Goal: Navigation & Orientation: Find specific page/section

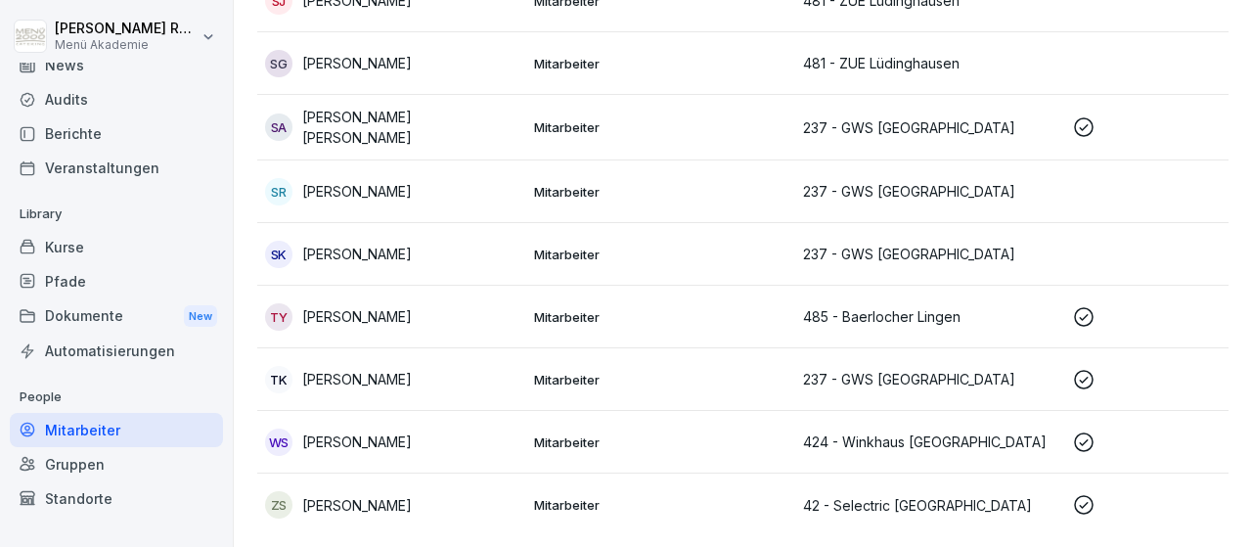
scroll to position [114, 0]
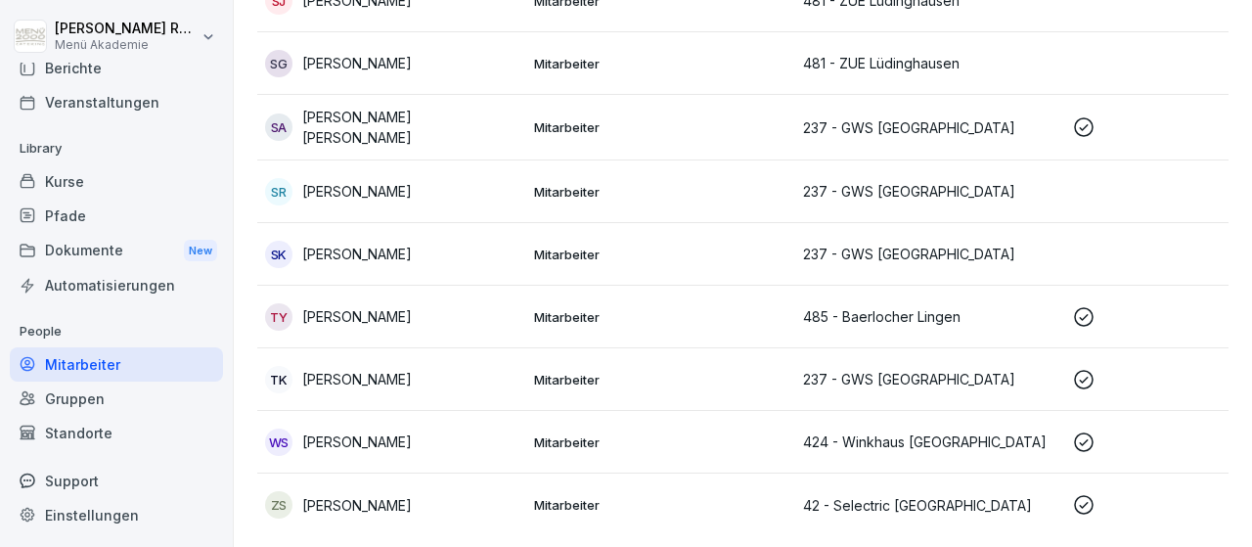
click at [149, 423] on div "Standorte" at bounding box center [116, 433] width 213 height 34
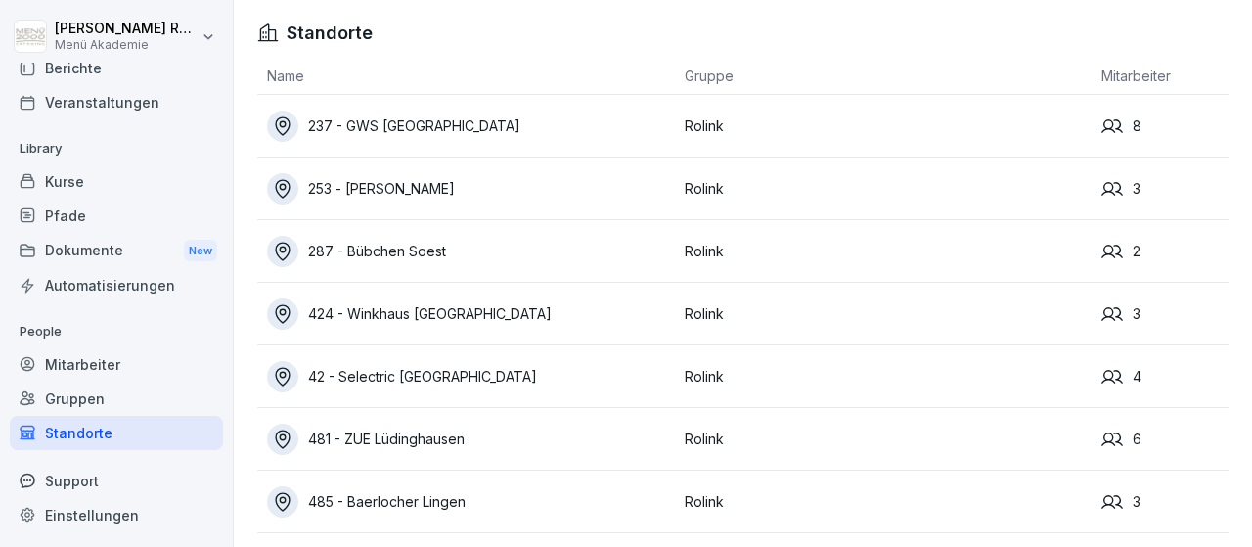
scroll to position [64, 0]
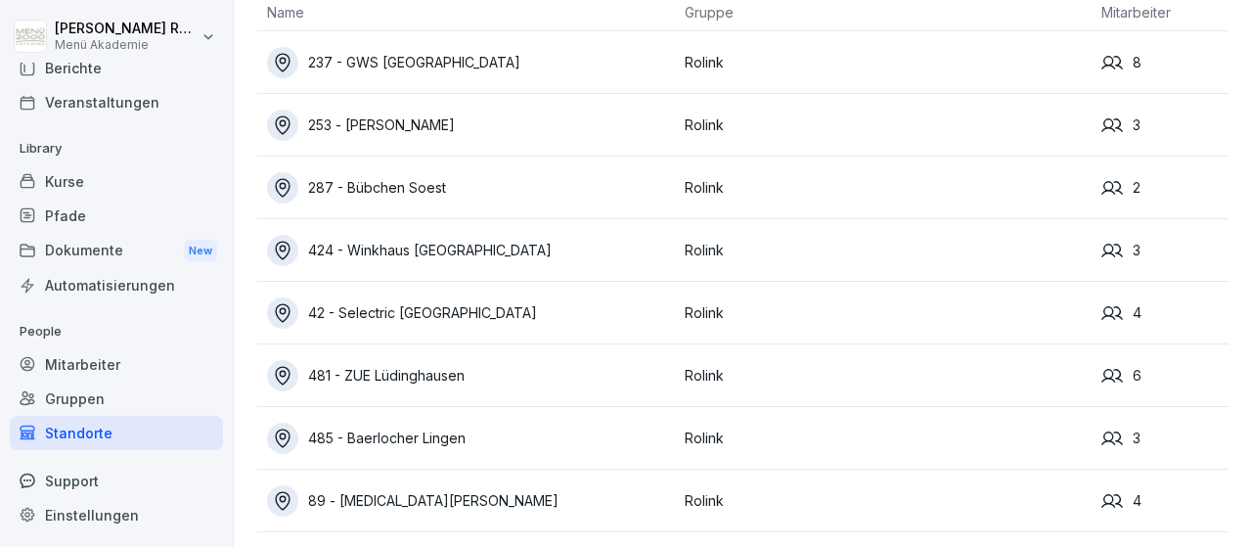
click at [450, 186] on div "287 - Bübchen Soest" at bounding box center [471, 187] width 408 height 31
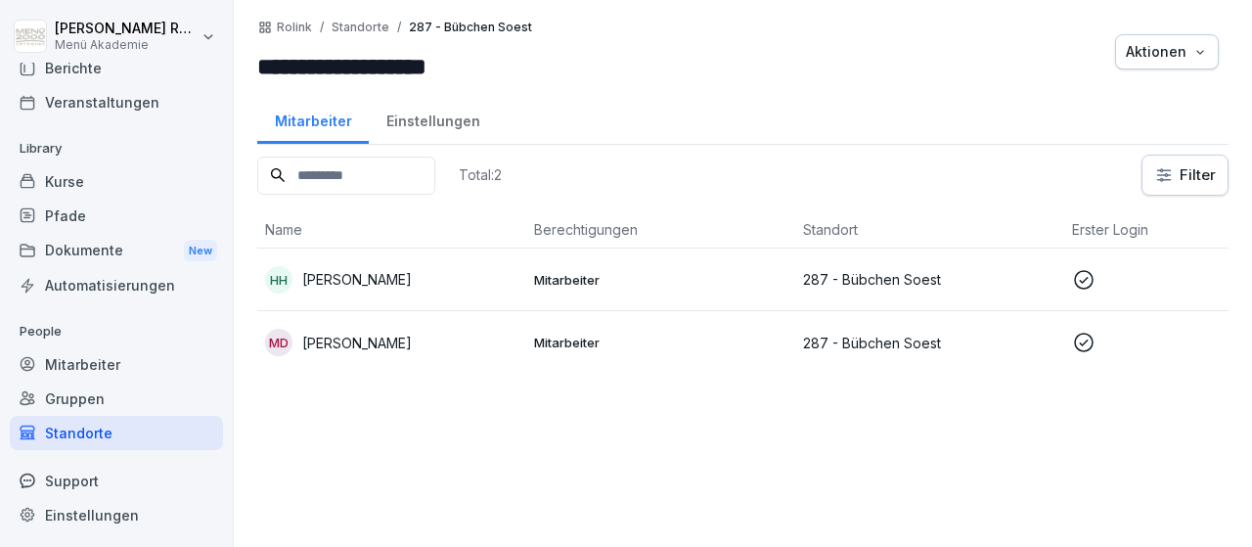
click at [308, 281] on p "[PERSON_NAME]" at bounding box center [357, 279] width 110 height 21
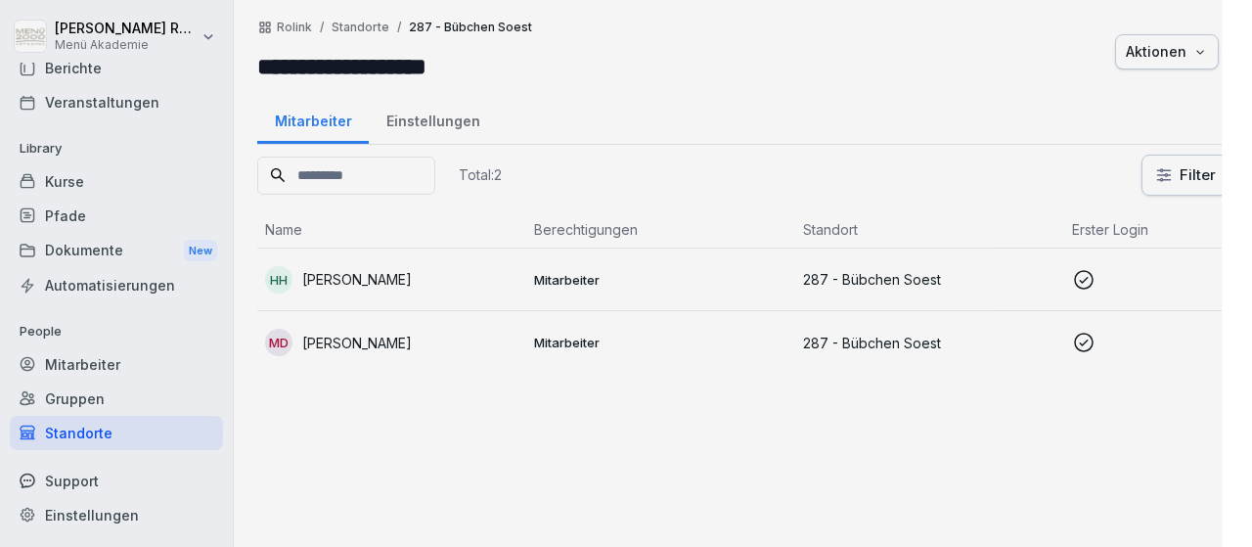
click at [308, 281] on div at bounding box center [626, 273] width 1252 height 547
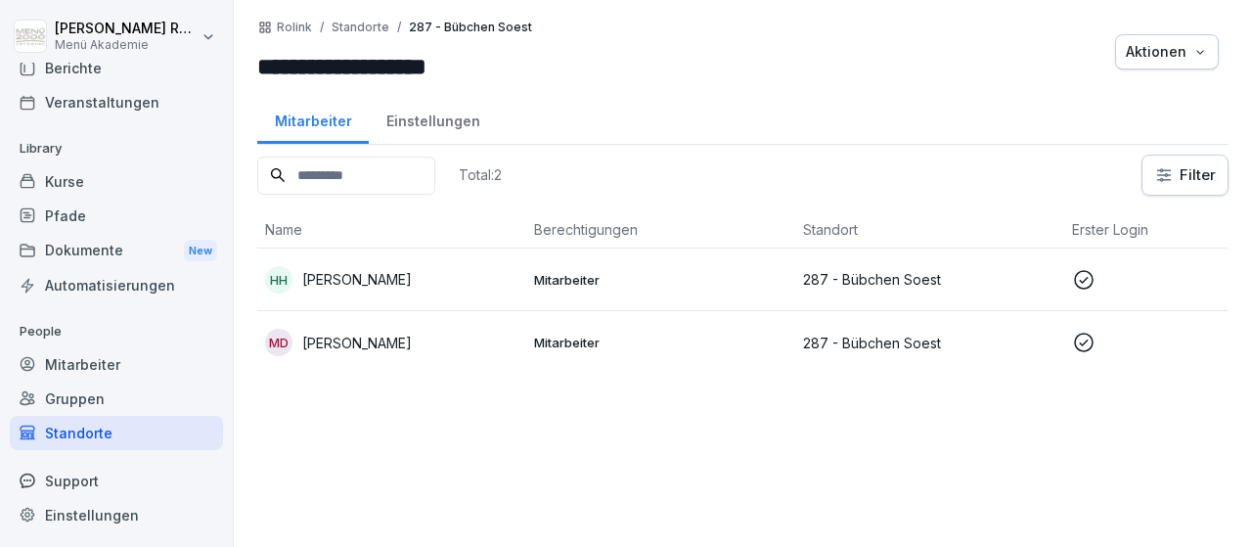
scroll to position [114, 0]
click at [331, 277] on p "[PERSON_NAME]" at bounding box center [357, 279] width 110 height 21
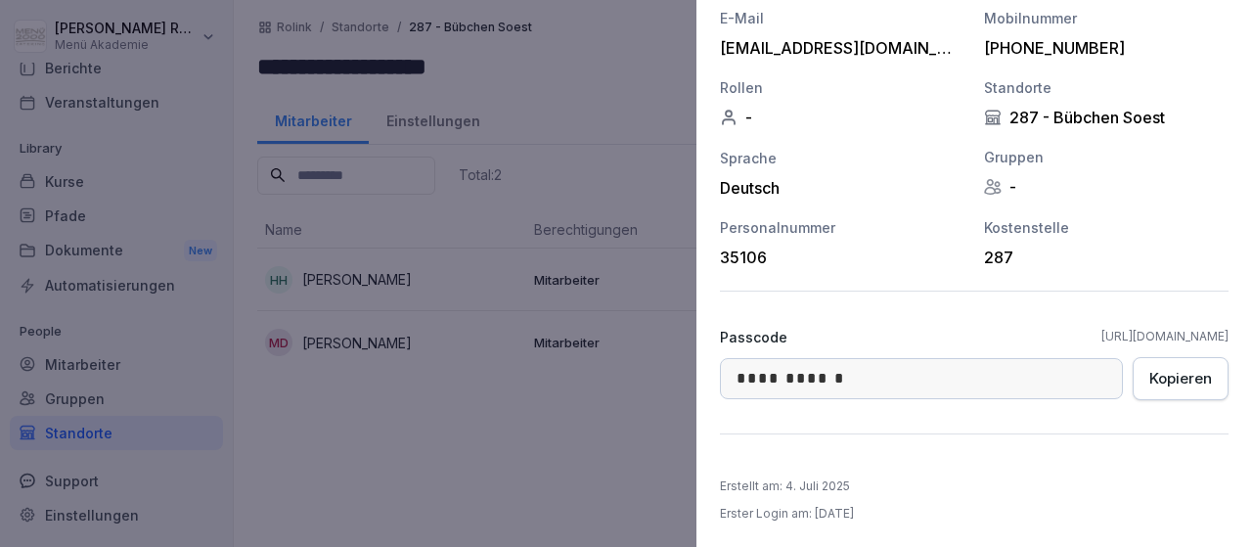
scroll to position [0, 0]
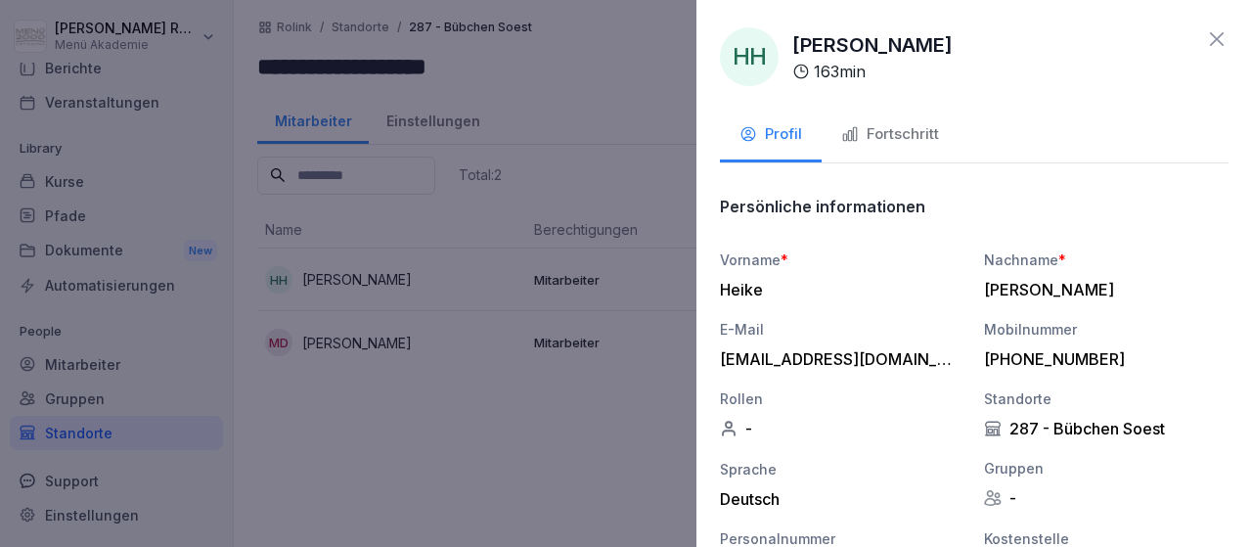
click at [94, 356] on div at bounding box center [626, 273] width 1252 height 547
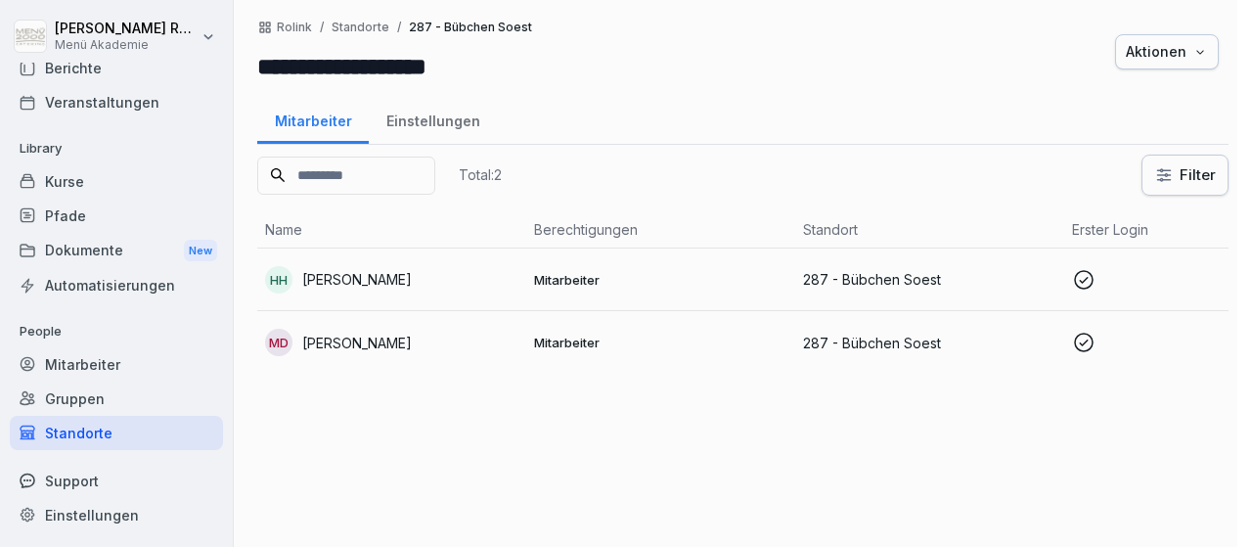
scroll to position [114, 0]
click at [109, 393] on div "Gruppen" at bounding box center [116, 399] width 213 height 34
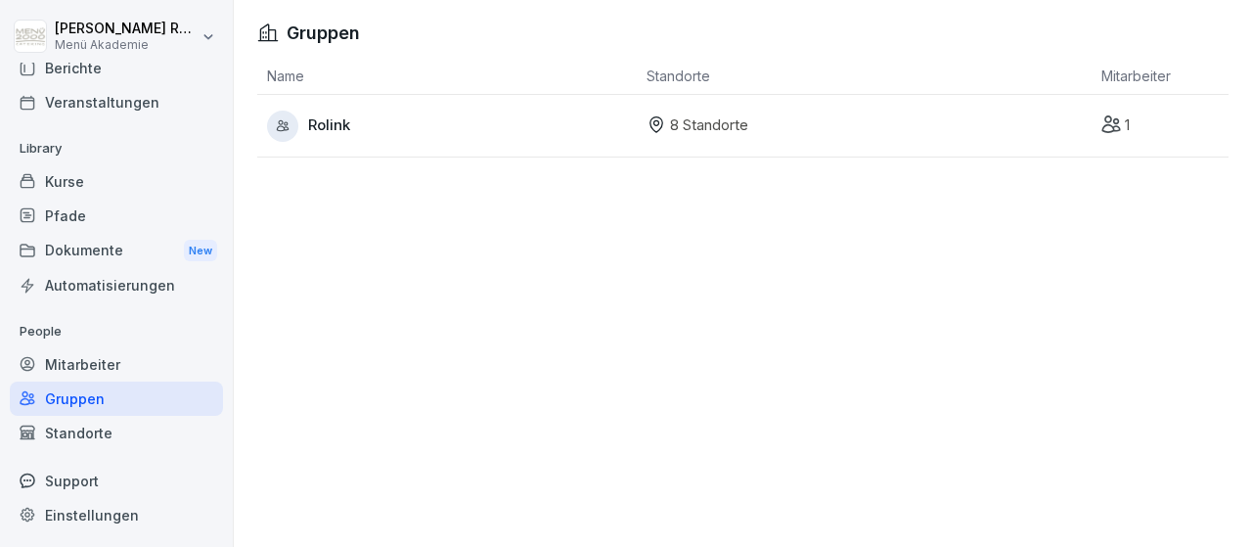
click at [112, 358] on div "Mitarbeiter" at bounding box center [116, 364] width 213 height 34
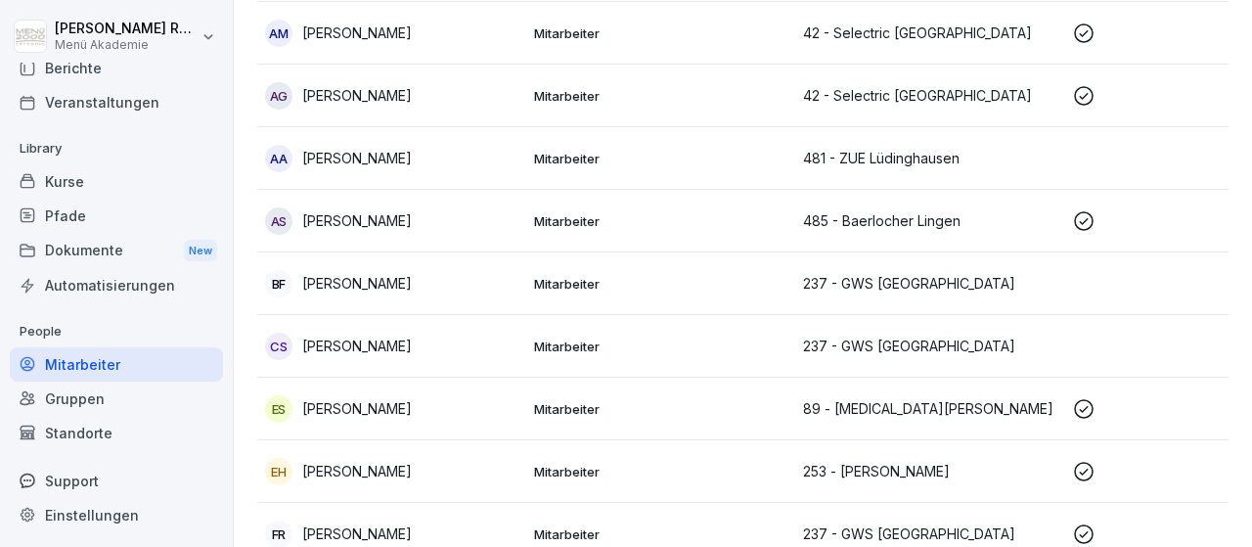
scroll to position [227, 0]
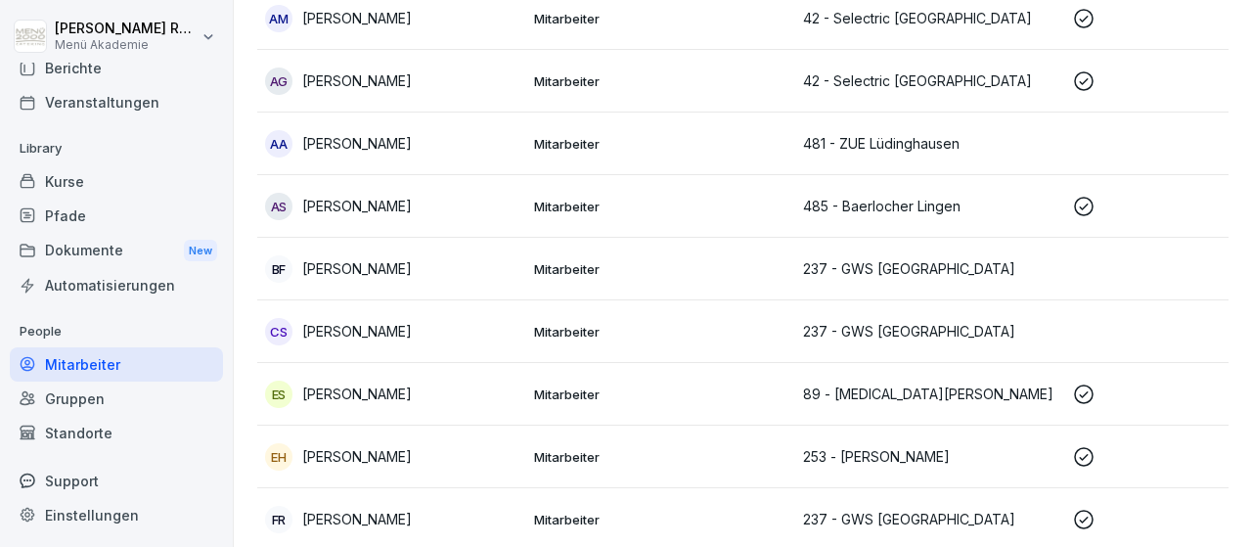
click at [85, 435] on div "Standorte" at bounding box center [116, 433] width 213 height 34
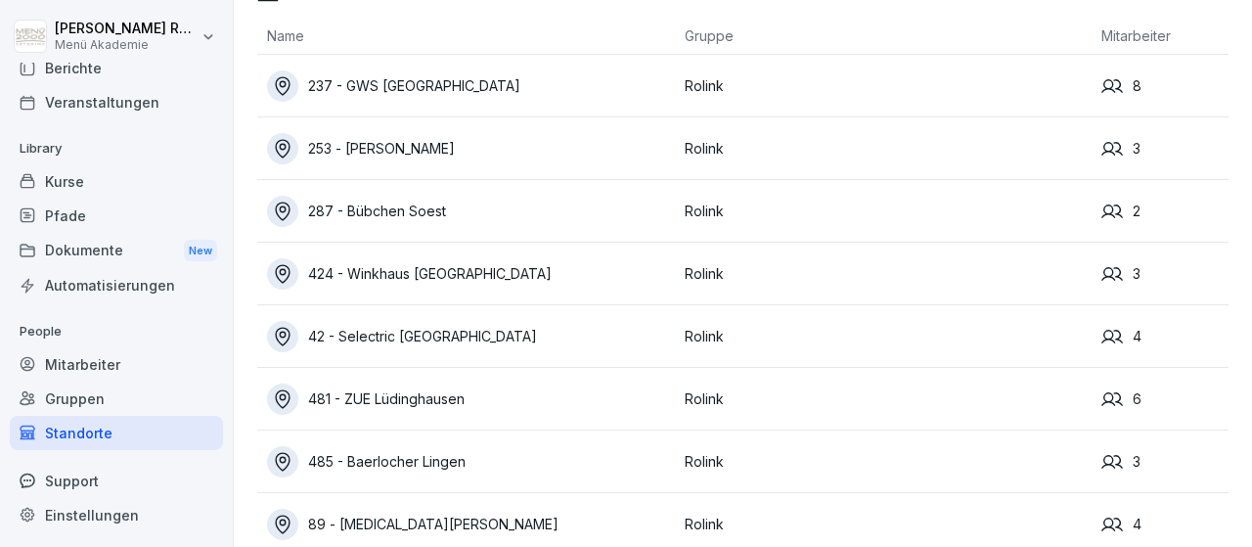
scroll to position [64, 0]
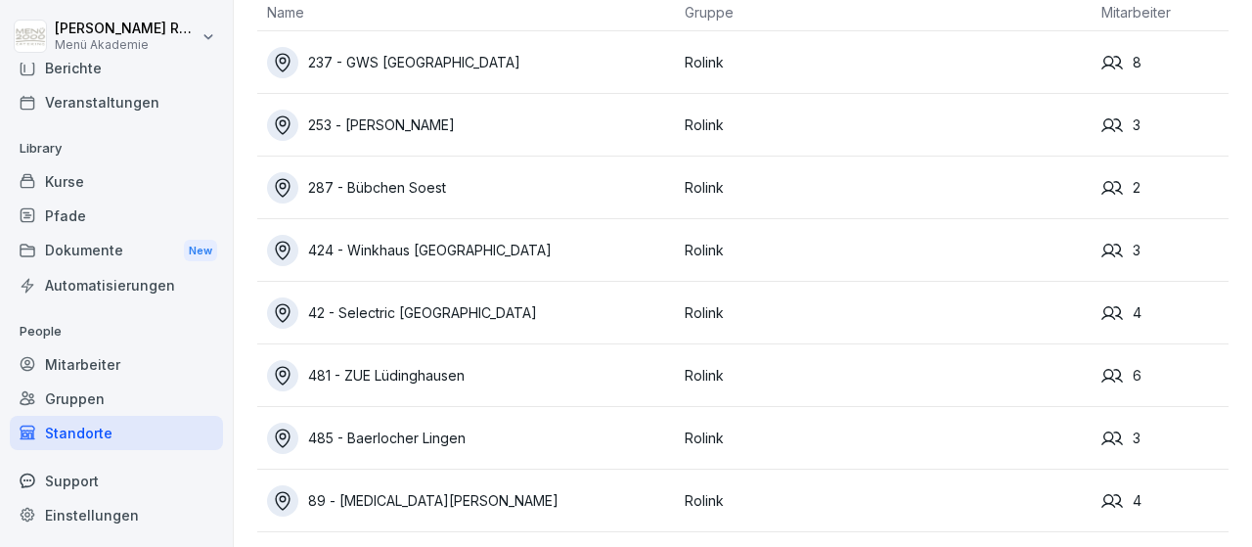
click at [332, 367] on div "481 - ZUE Lüdinghausen" at bounding box center [471, 375] width 408 height 31
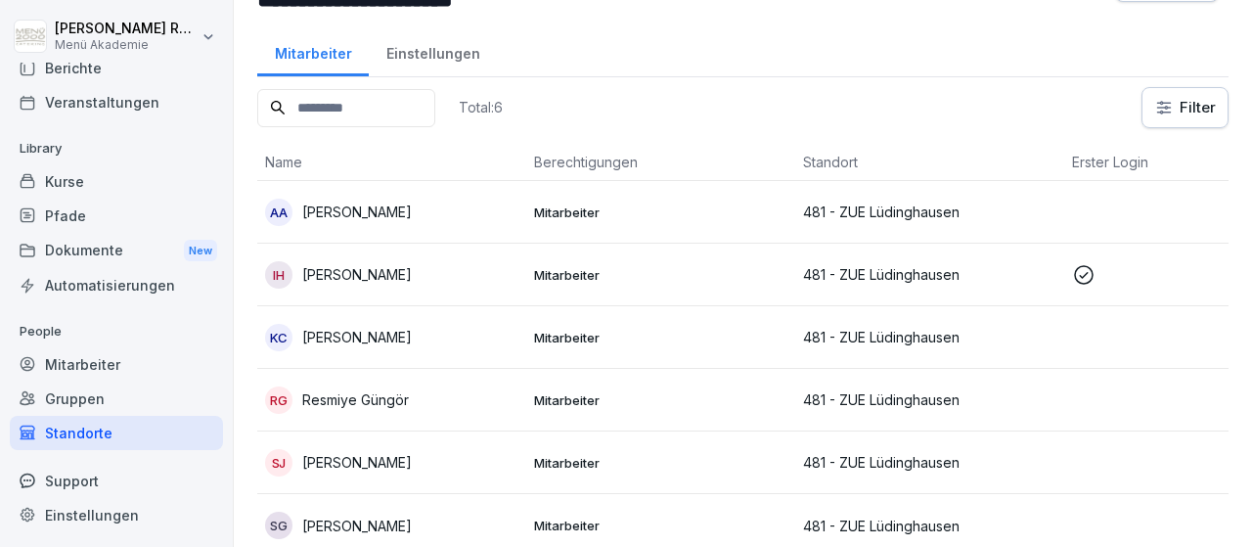
scroll to position [75, 0]
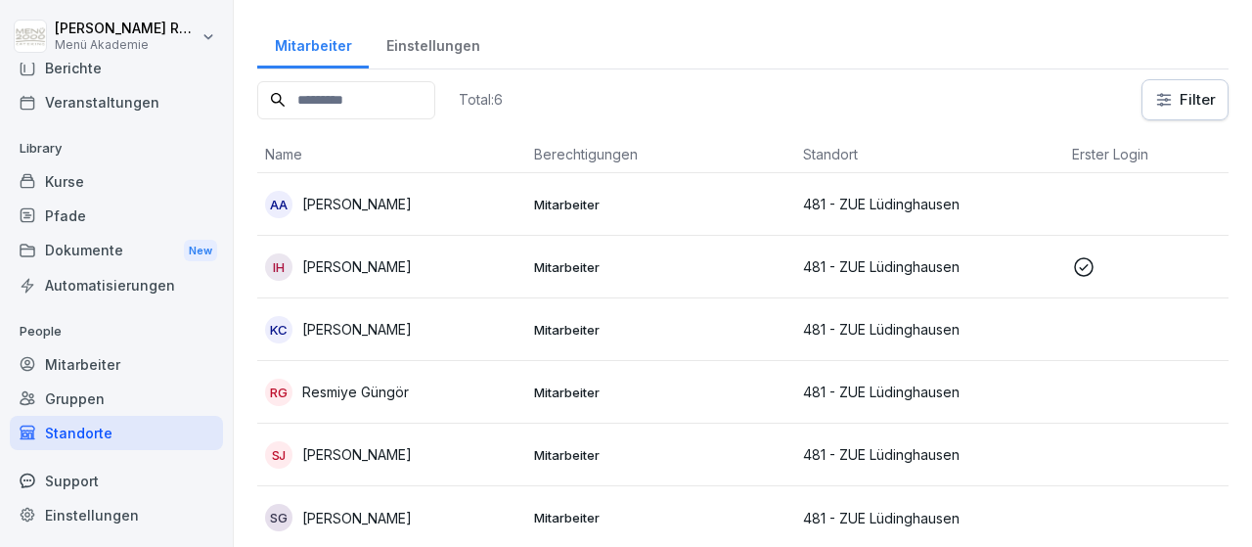
click at [332, 324] on p "[PERSON_NAME]" at bounding box center [357, 329] width 110 height 21
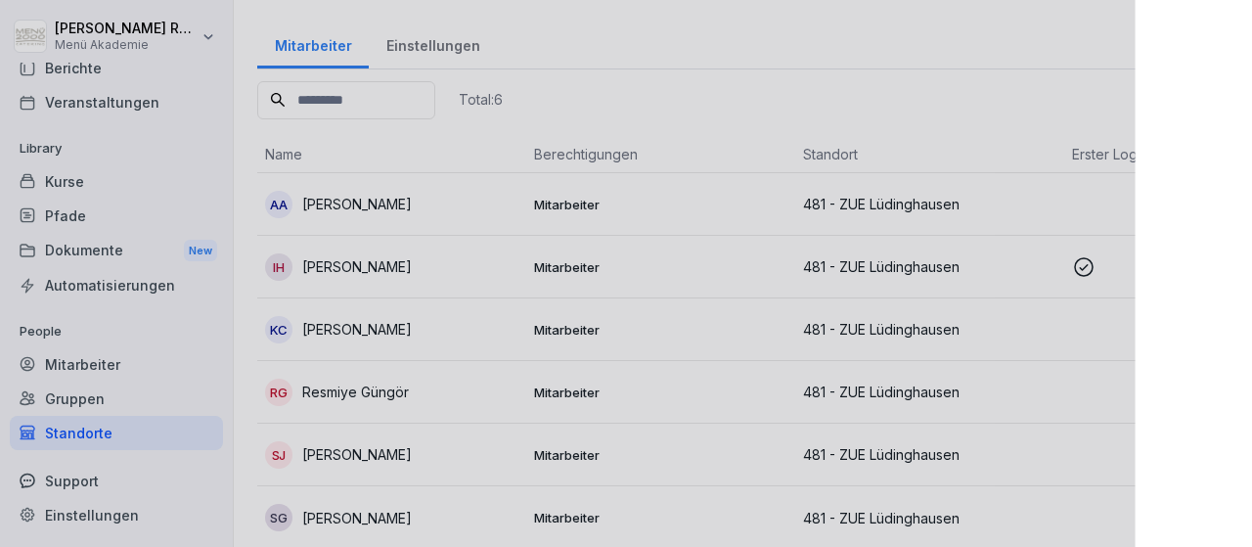
click at [332, 324] on div at bounding box center [626, 273] width 1252 height 547
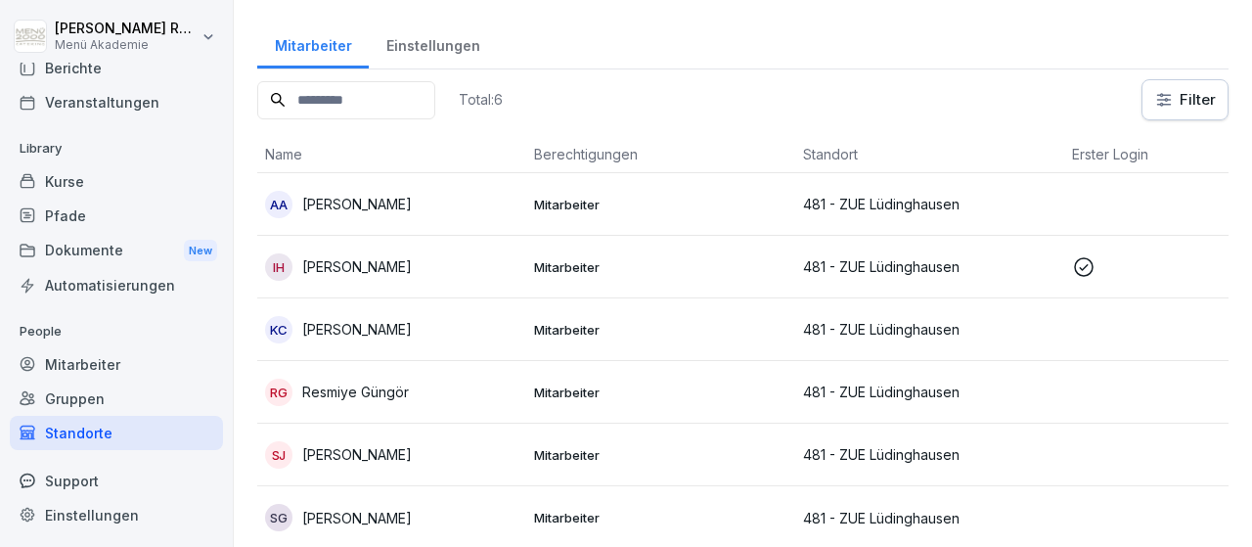
click at [332, 324] on p "[PERSON_NAME]" at bounding box center [357, 329] width 110 height 21
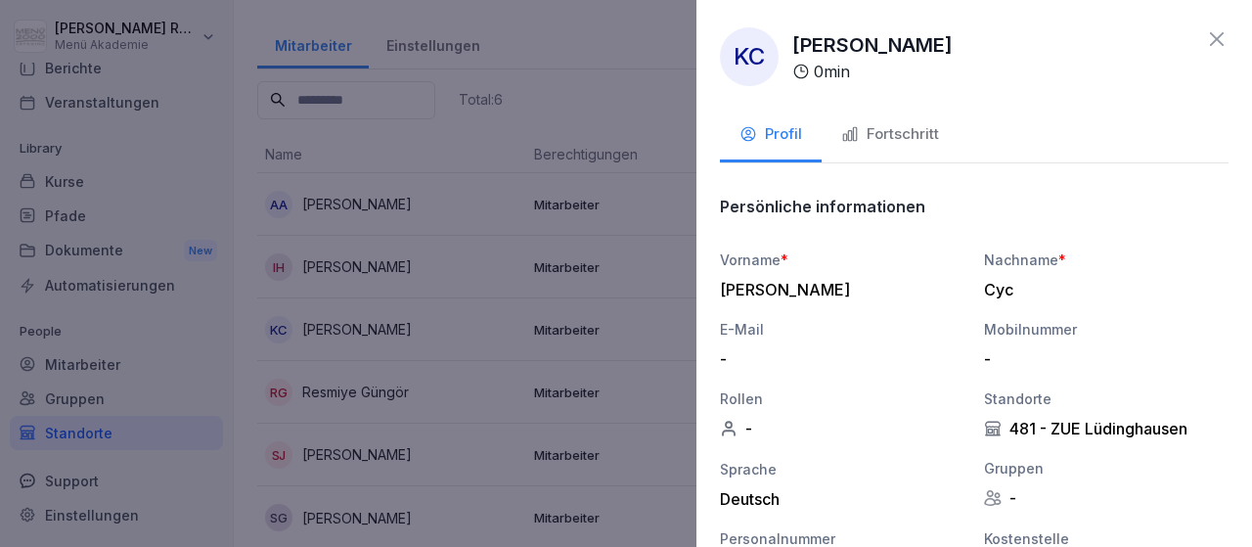
scroll to position [311, 0]
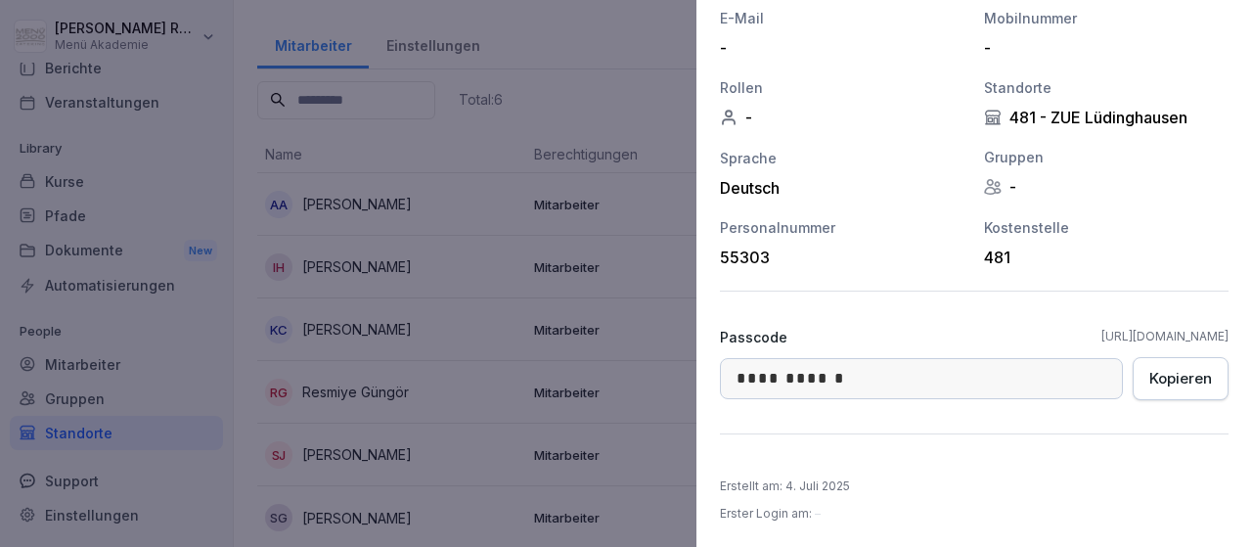
click at [202, 373] on div at bounding box center [626, 273] width 1252 height 547
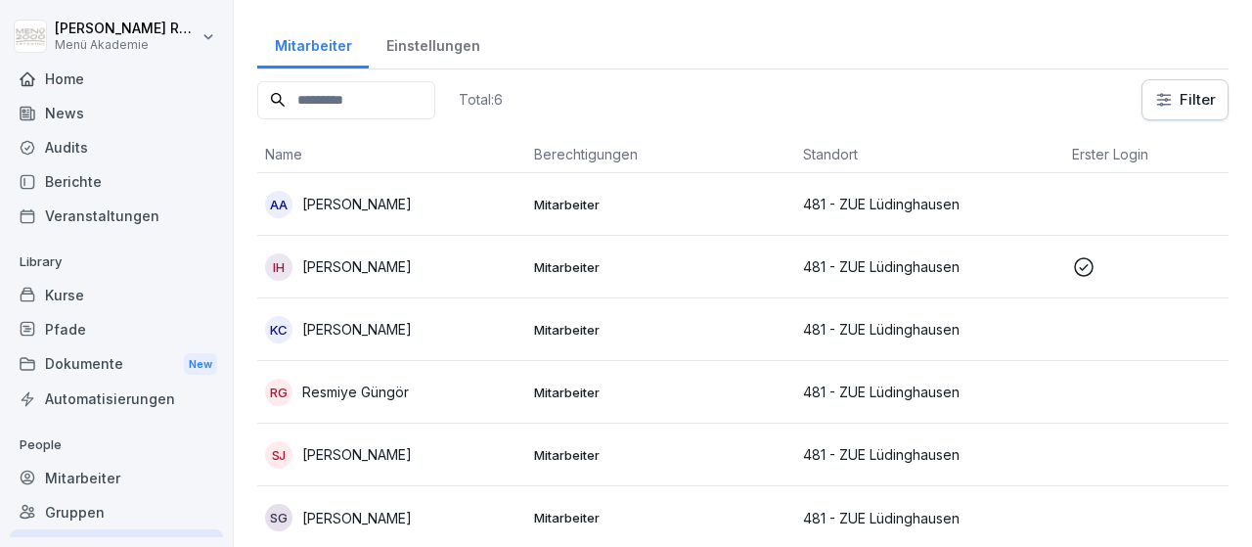
scroll to position [114, 0]
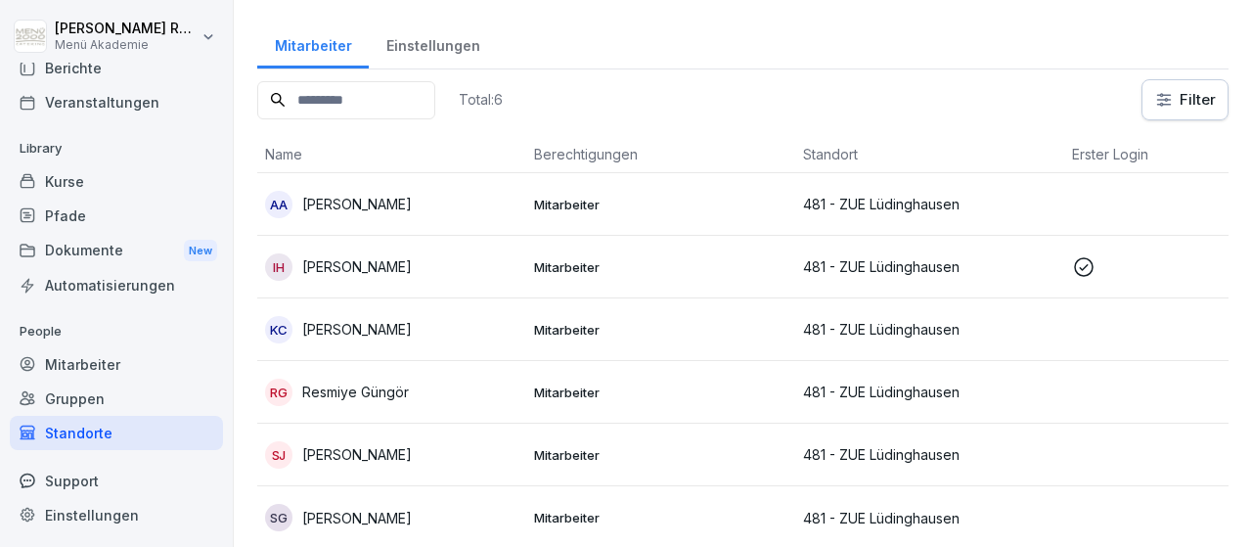
click at [105, 422] on div "Standorte" at bounding box center [116, 433] width 213 height 34
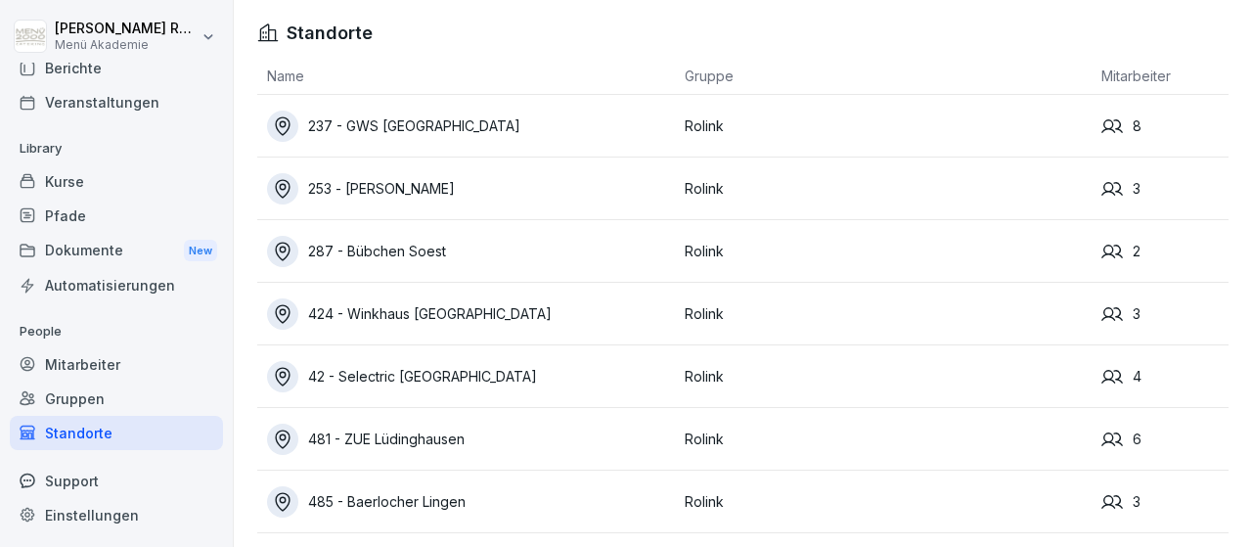
click at [349, 369] on div "42 - Selectric [GEOGRAPHIC_DATA]" at bounding box center [471, 376] width 408 height 31
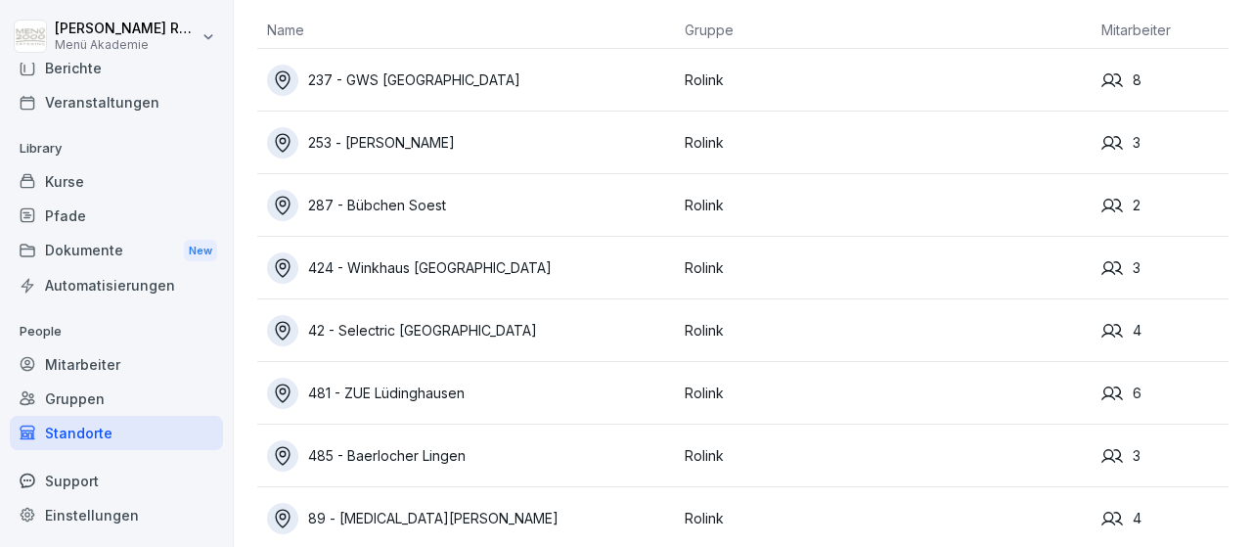
scroll to position [64, 0]
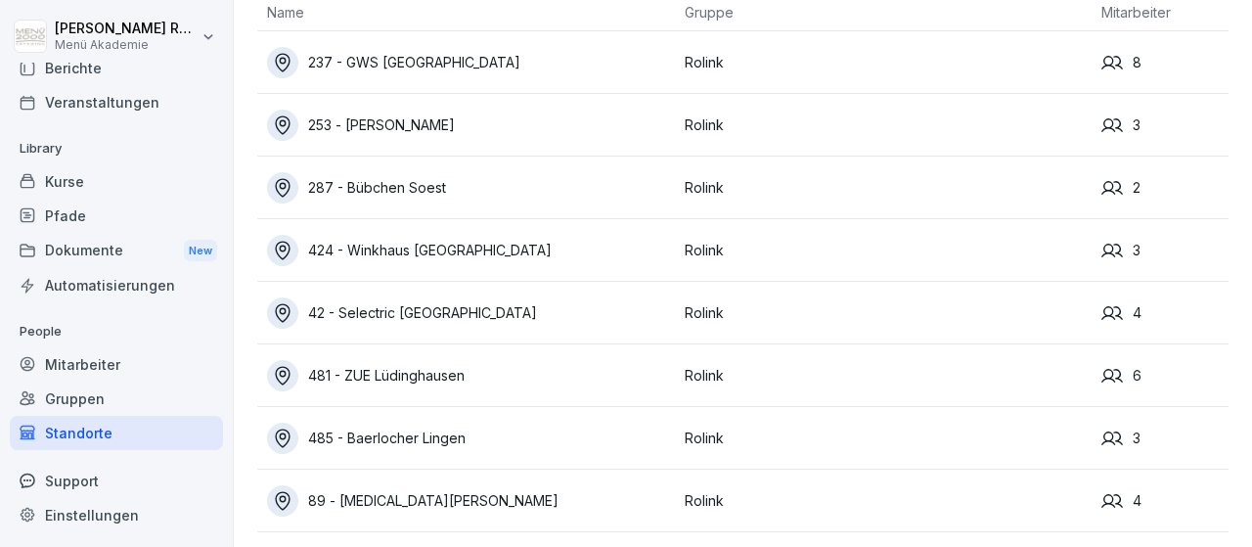
click at [443, 423] on div "485 - Baerlocher Lingen" at bounding box center [471, 438] width 408 height 31
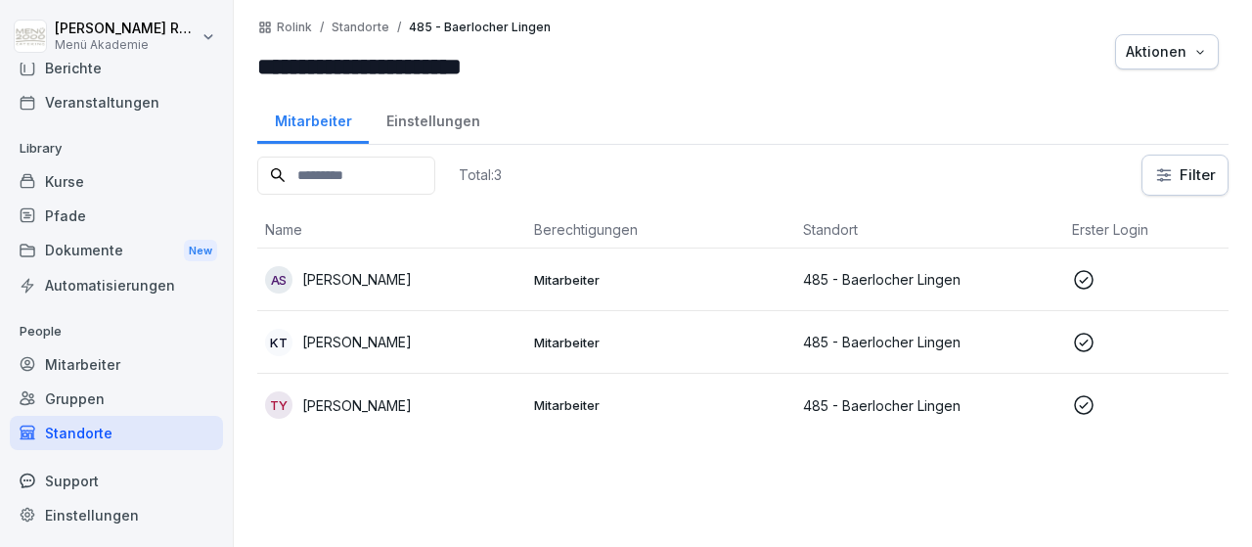
click at [77, 422] on div "Standorte" at bounding box center [116, 433] width 213 height 34
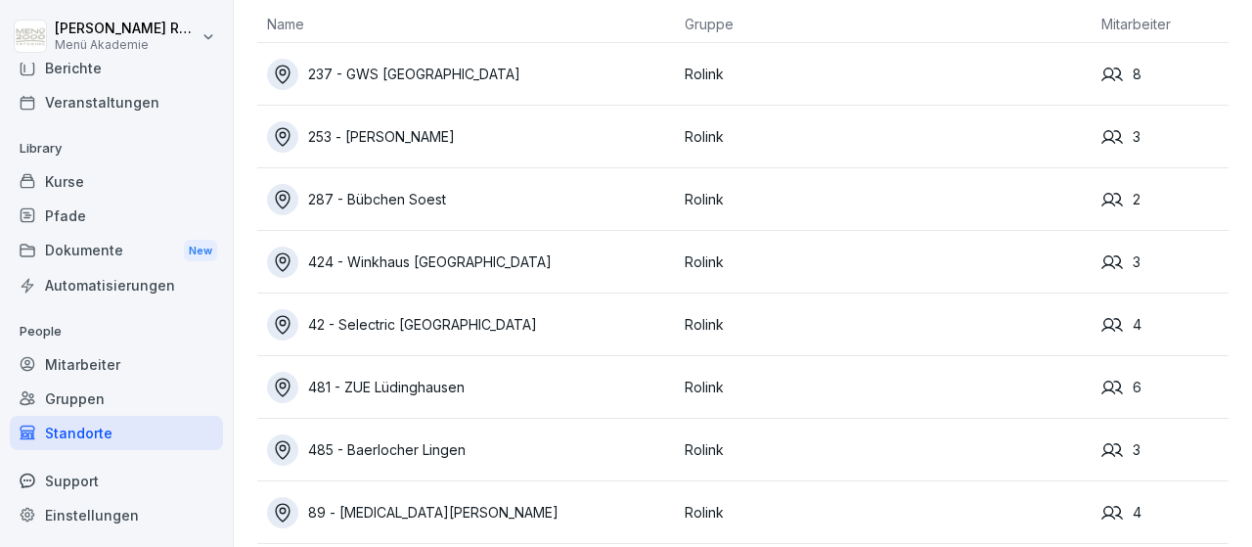
scroll to position [64, 0]
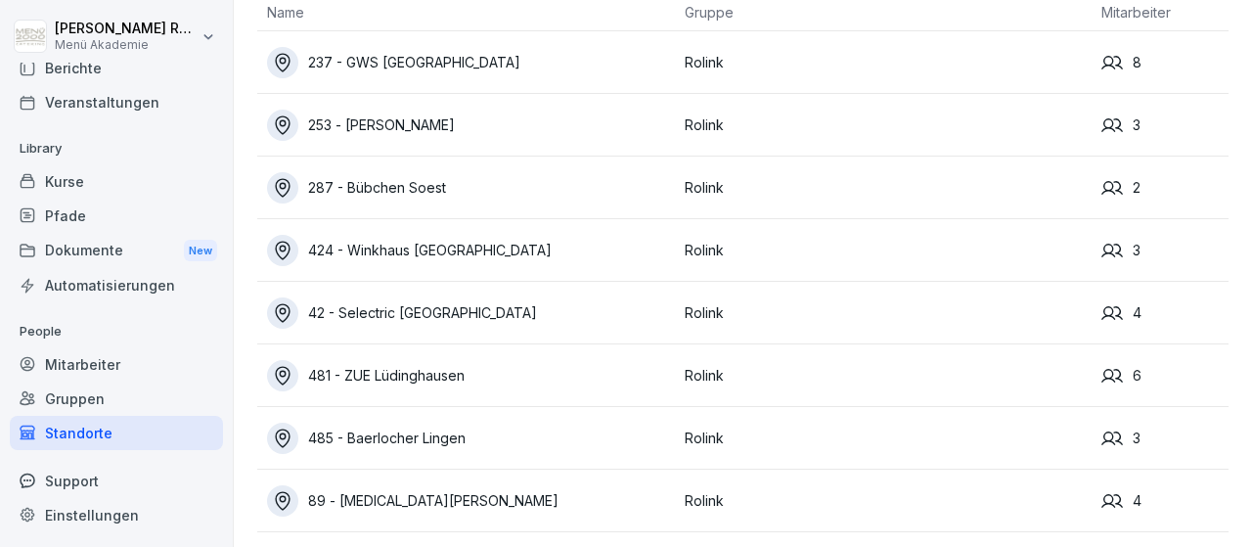
click at [396, 485] on div "89 - [MEDICAL_DATA][PERSON_NAME]" at bounding box center [471, 500] width 408 height 31
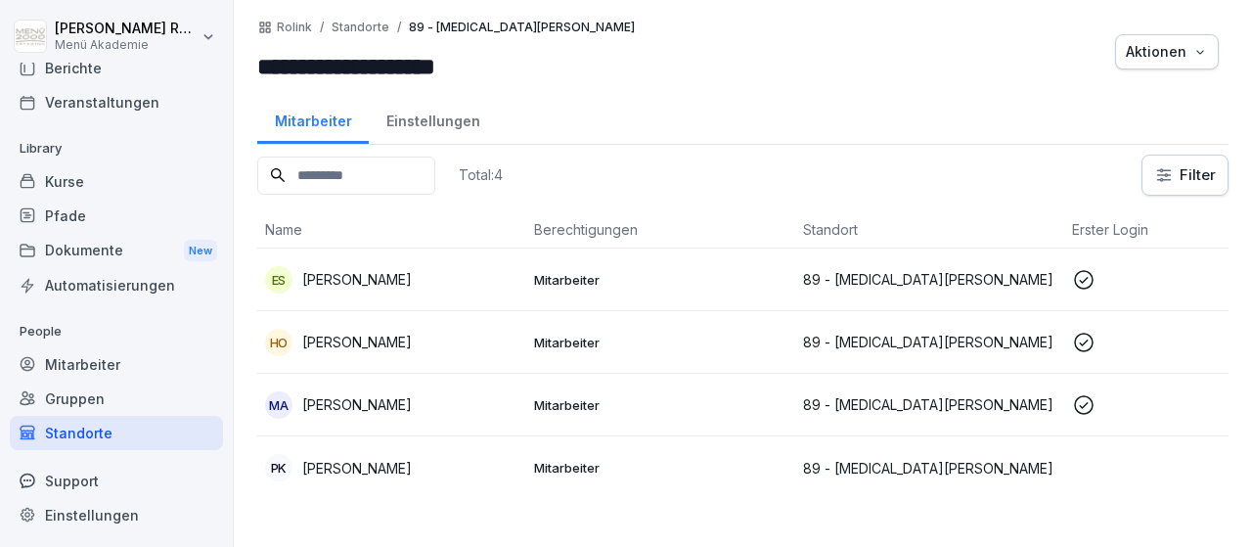
click at [93, 429] on div "Standorte" at bounding box center [116, 433] width 213 height 34
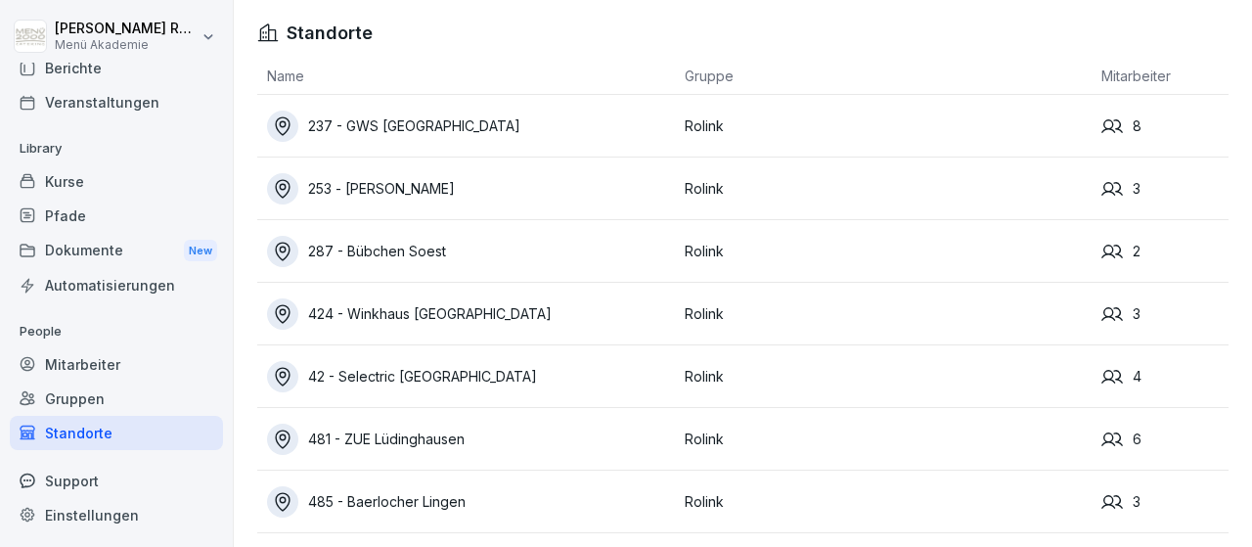
click at [360, 191] on div "253 - [PERSON_NAME]" at bounding box center [471, 188] width 408 height 31
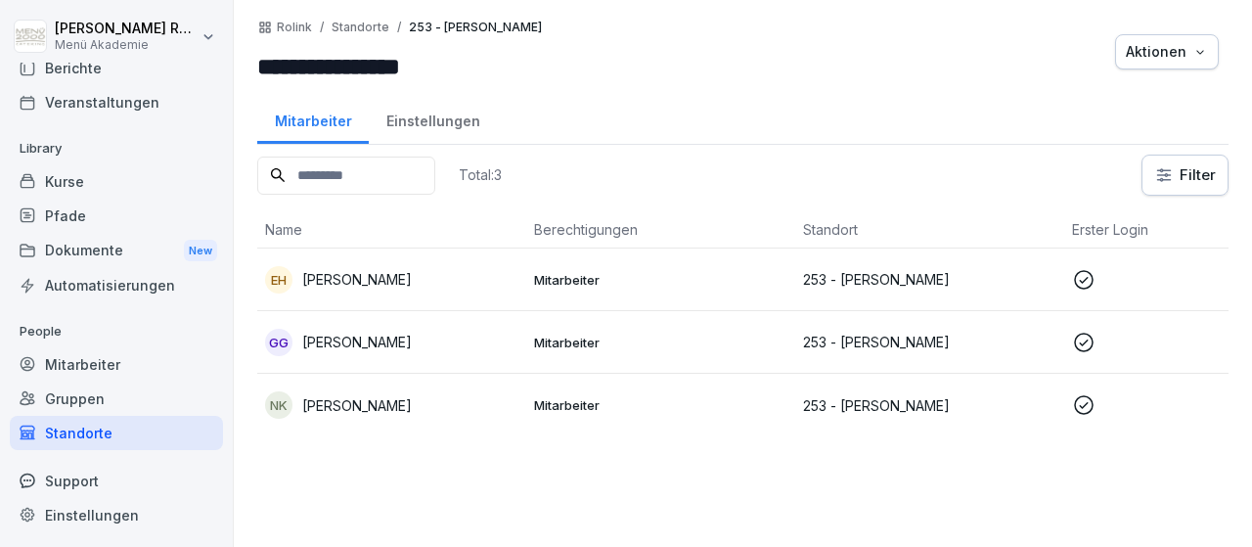
click at [67, 436] on div "Standorte" at bounding box center [116, 433] width 213 height 34
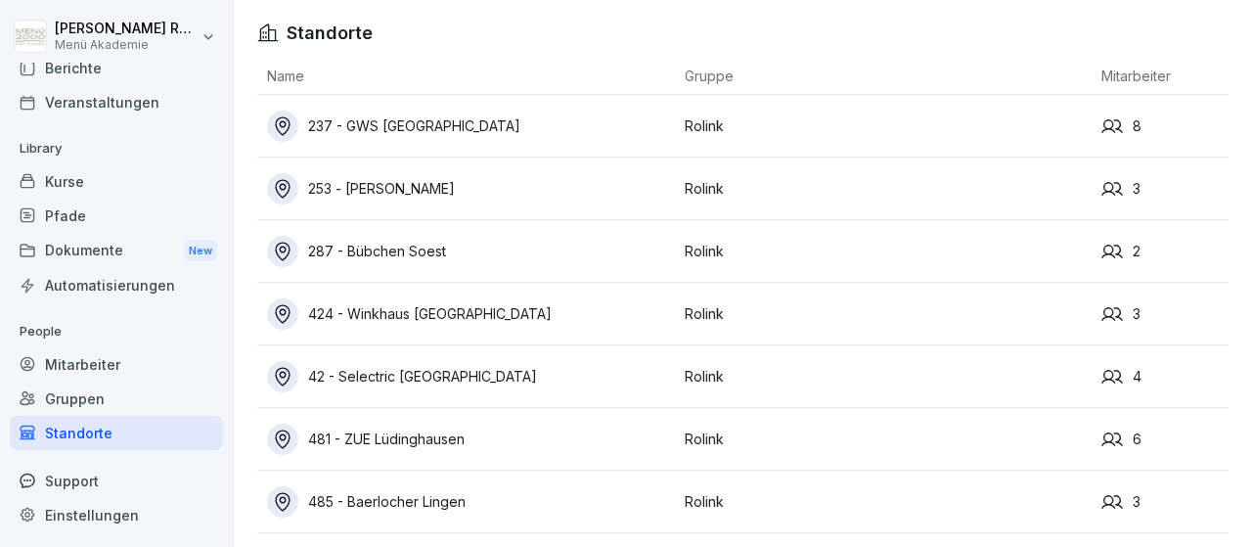
click at [386, 302] on div "424 - Winkhaus [GEOGRAPHIC_DATA]" at bounding box center [471, 313] width 408 height 31
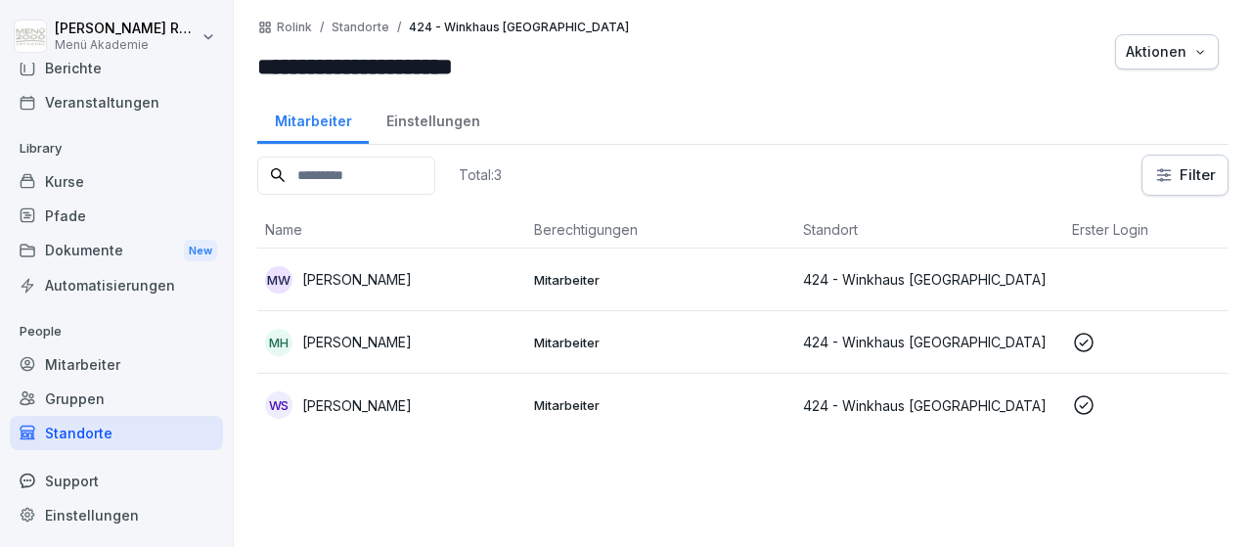
click at [118, 424] on div "Standorte" at bounding box center [116, 433] width 213 height 34
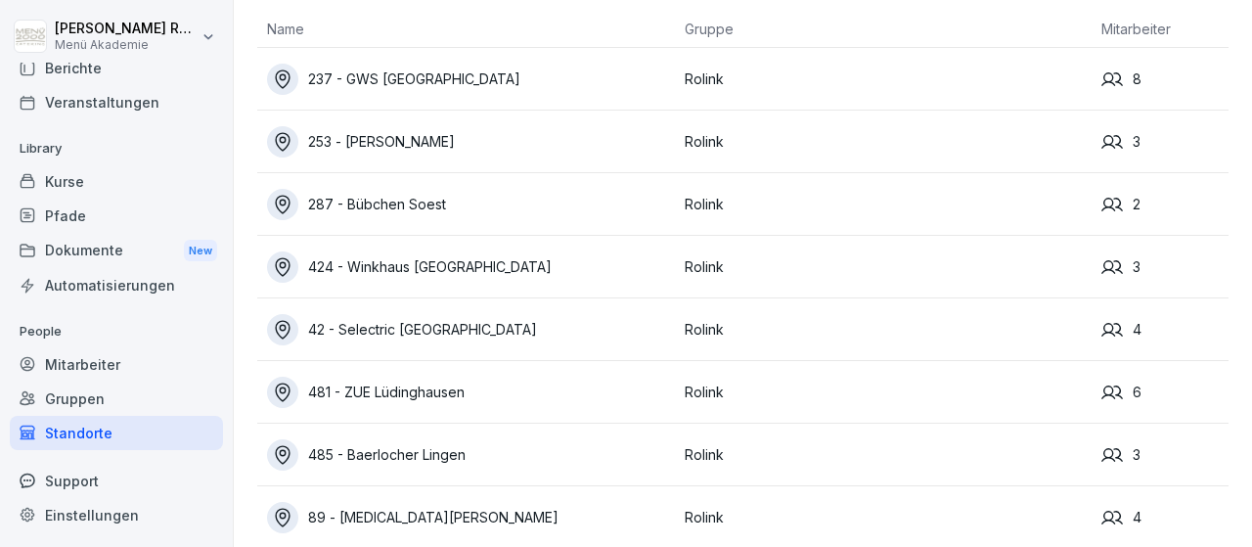
scroll to position [64, 0]
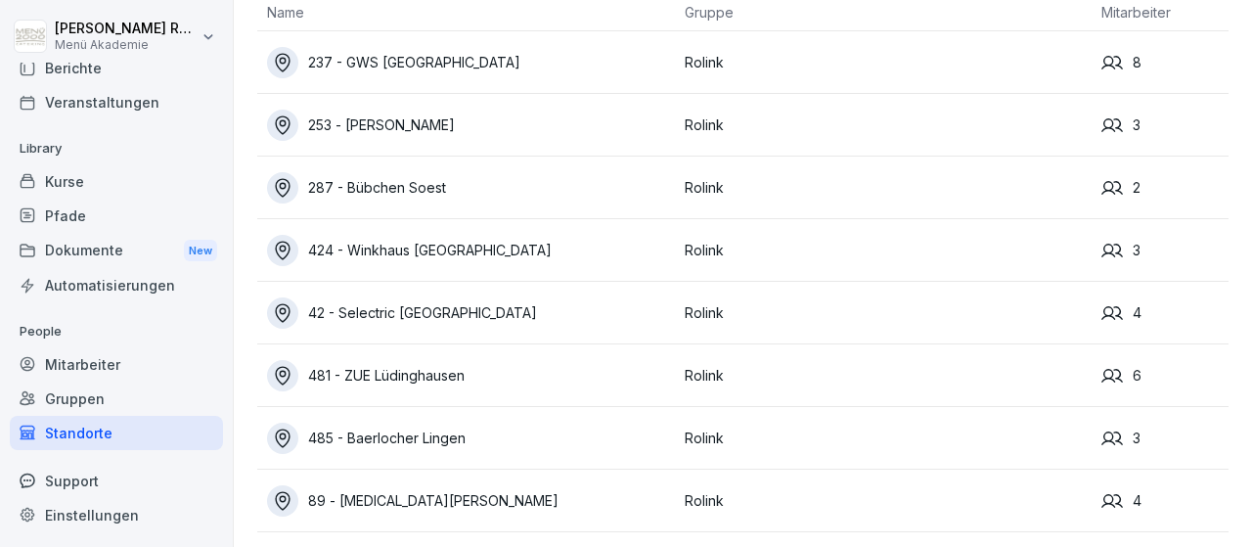
click at [443, 435] on div "485 - Baerlocher Lingen" at bounding box center [471, 438] width 408 height 31
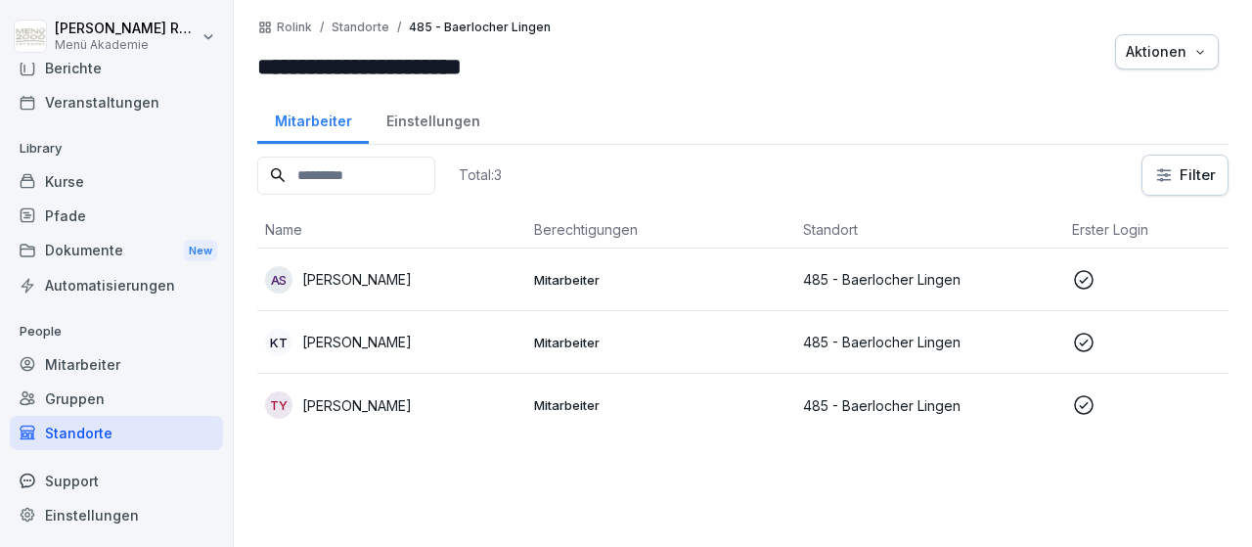
click at [87, 433] on div "Standorte" at bounding box center [116, 433] width 213 height 34
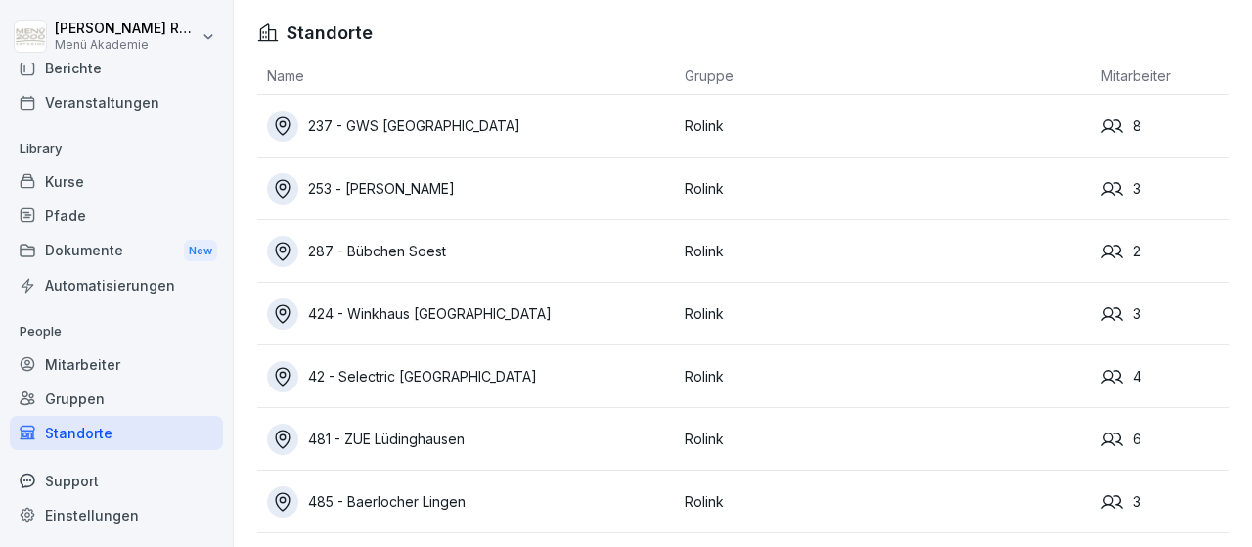
click at [505, 123] on div "237 - GWS [GEOGRAPHIC_DATA]" at bounding box center [471, 126] width 408 height 31
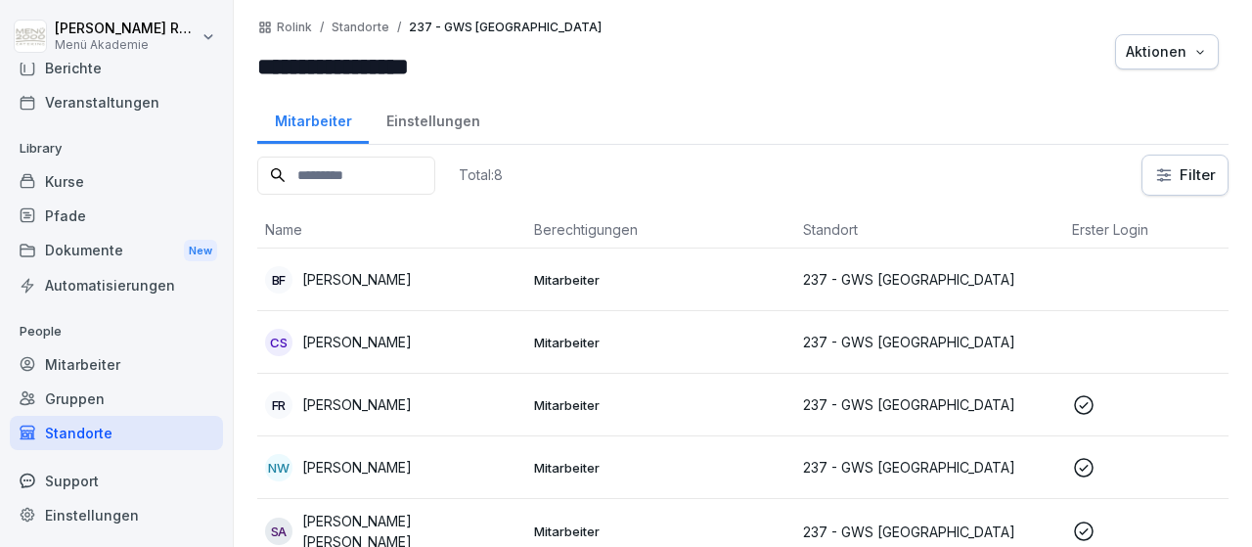
click at [77, 432] on div "Standorte" at bounding box center [116, 433] width 213 height 34
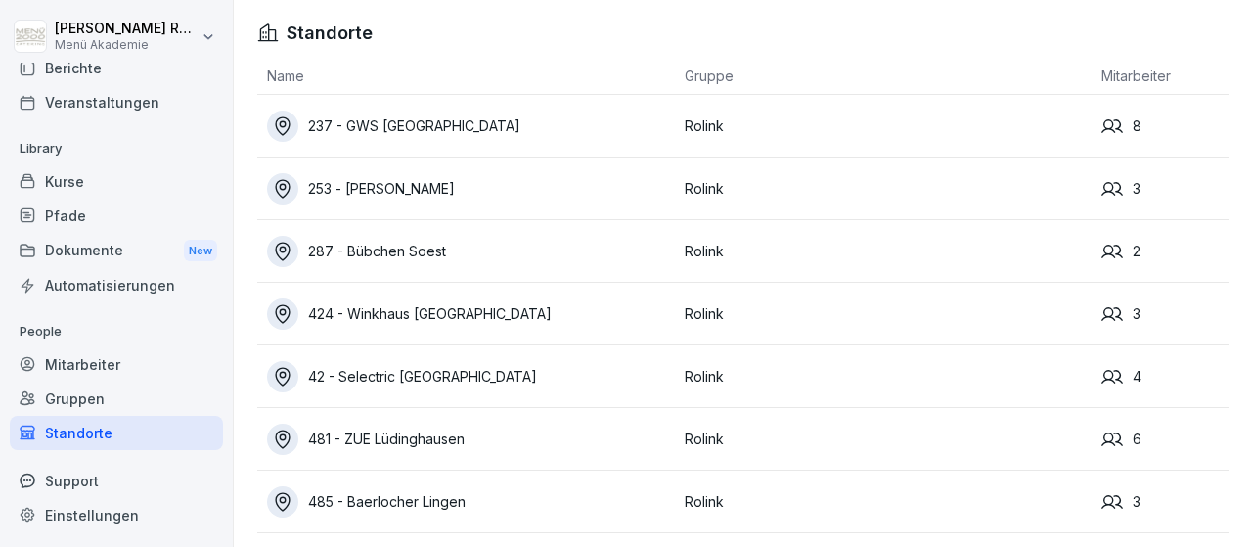
click at [392, 187] on div "253 - [PERSON_NAME]" at bounding box center [471, 188] width 408 height 31
click at [470, 137] on div "237 - GWS [GEOGRAPHIC_DATA]" at bounding box center [471, 126] width 408 height 31
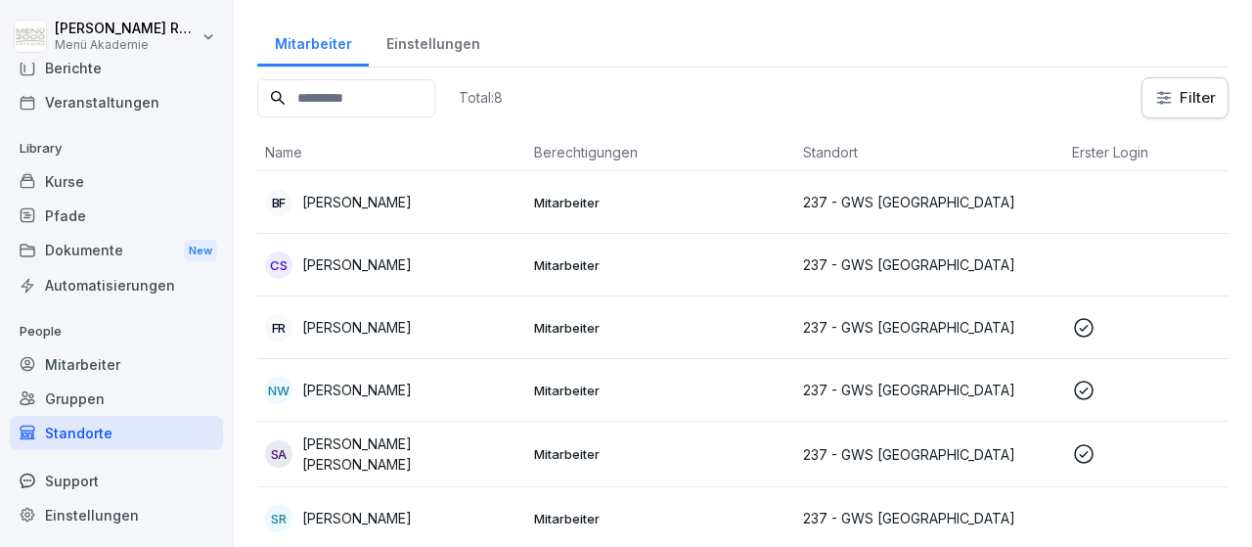
scroll to position [113, 0]
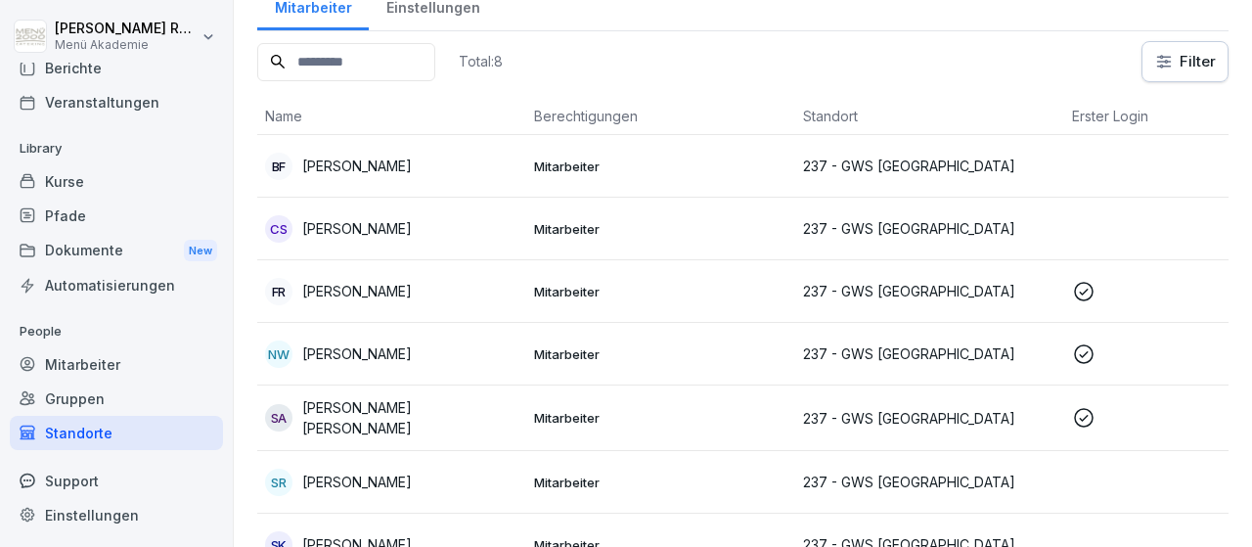
click at [81, 427] on div "Standorte" at bounding box center [116, 433] width 213 height 34
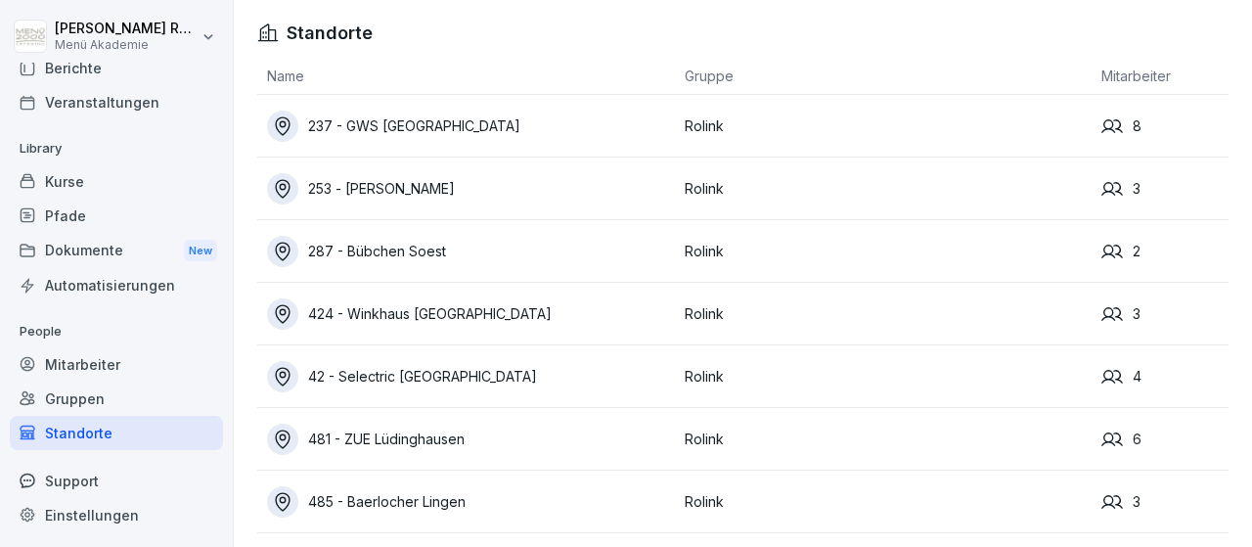
click at [353, 369] on div "42 - Selectric [GEOGRAPHIC_DATA]" at bounding box center [471, 376] width 408 height 31
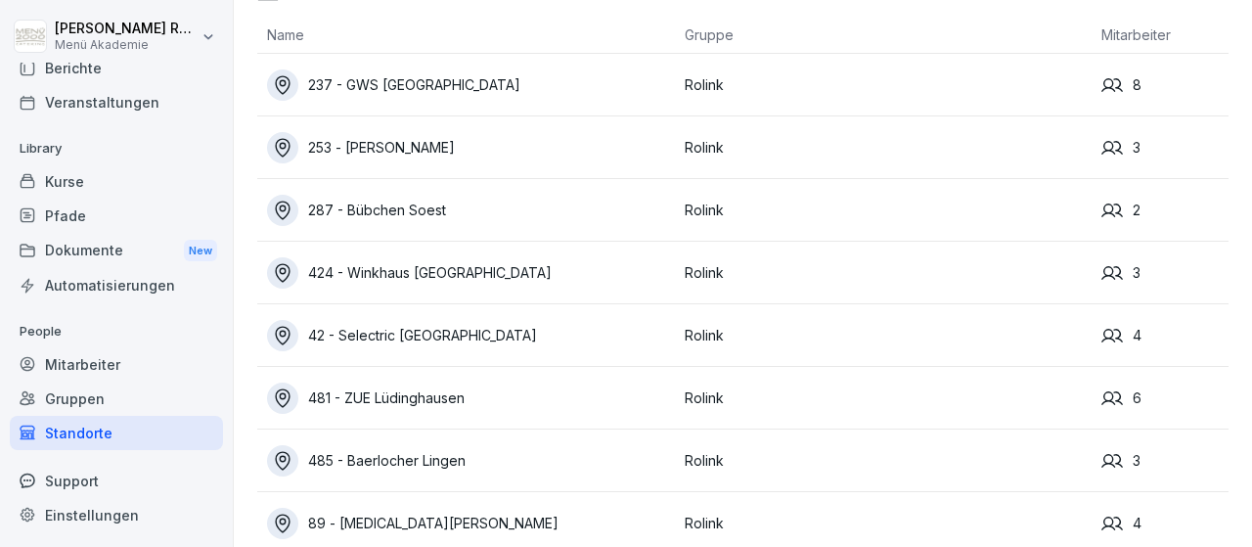
scroll to position [64, 0]
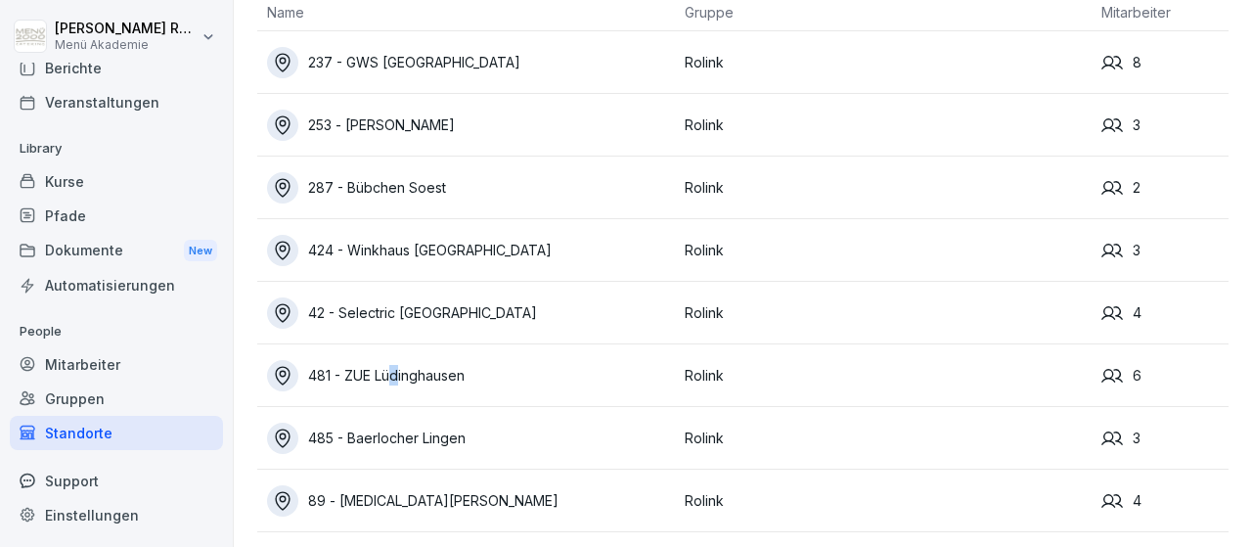
drag, startPoint x: 398, startPoint y: 396, endPoint x: 396, endPoint y: 421, distance: 24.5
click at [394, 401] on td "481 - ZUE Lüdinghausen" at bounding box center [466, 375] width 418 height 63
click at [398, 423] on div "485 - Baerlocher Lingen" at bounding box center [471, 438] width 408 height 31
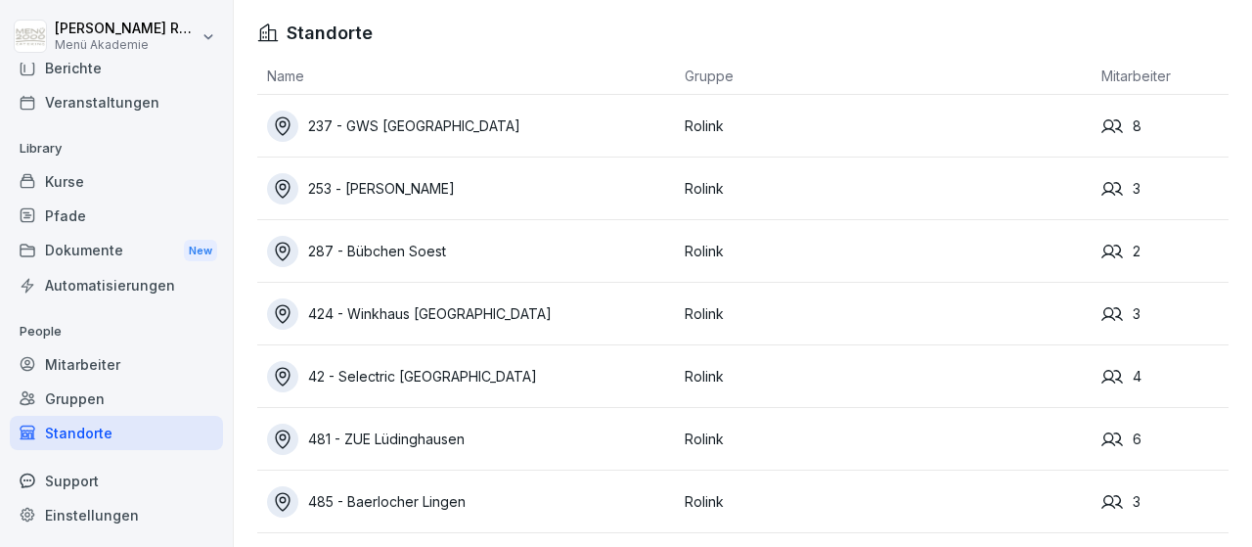
click at [363, 504] on div "485 - Baerlocher Lingen" at bounding box center [471, 501] width 408 height 31
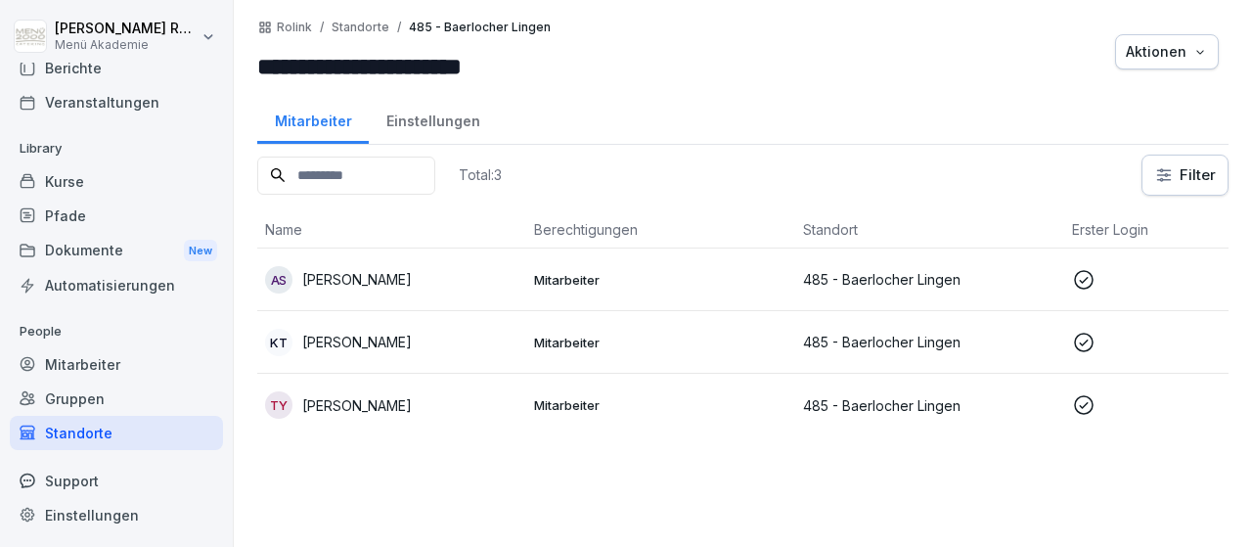
click at [97, 435] on div "Standorte" at bounding box center [116, 433] width 213 height 34
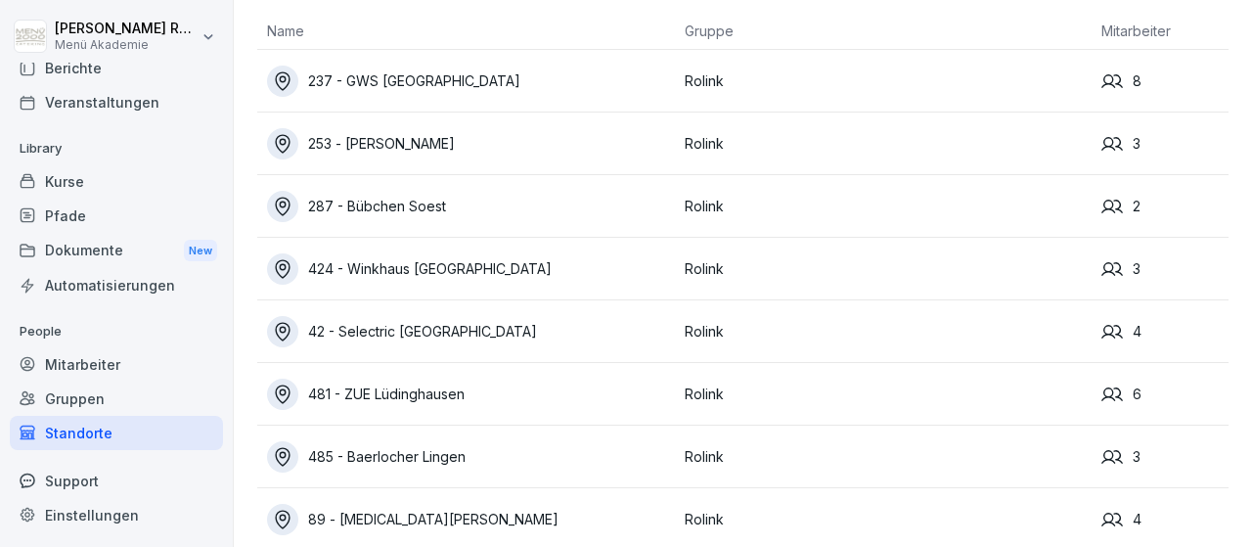
scroll to position [64, 0]
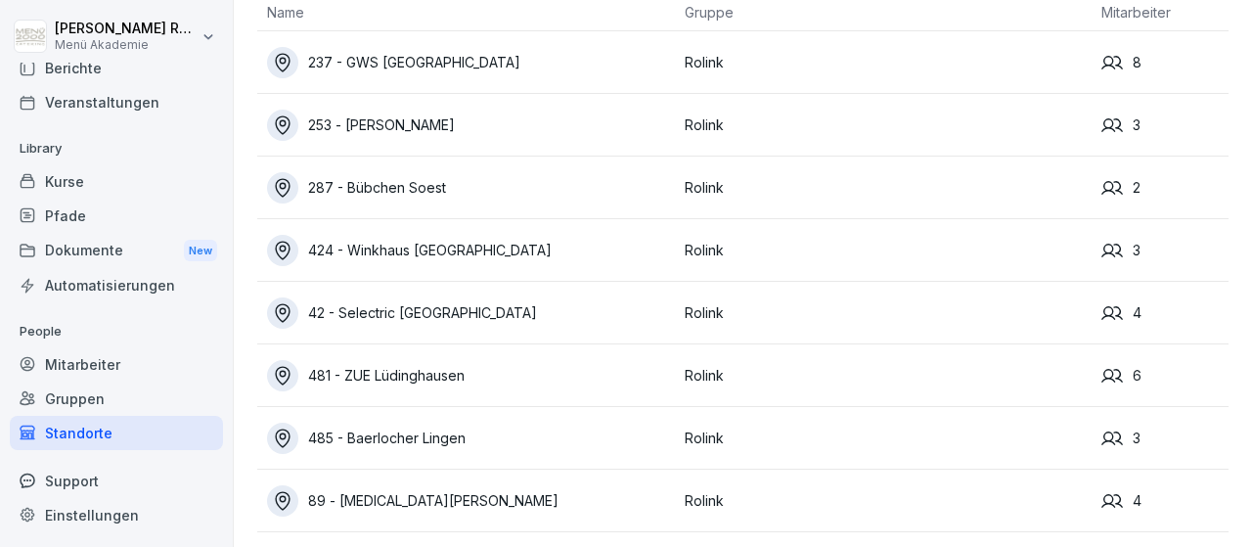
click at [381, 508] on div "89 - [MEDICAL_DATA][PERSON_NAME]" at bounding box center [471, 500] width 408 height 31
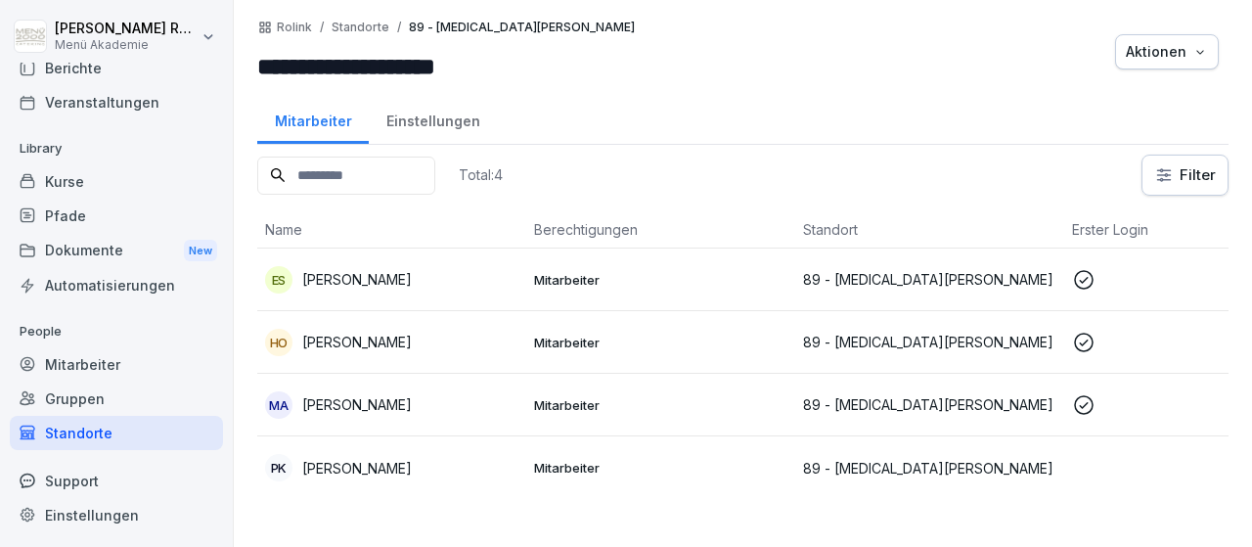
click at [394, 392] on div "MA [PERSON_NAME]" at bounding box center [391, 404] width 253 height 27
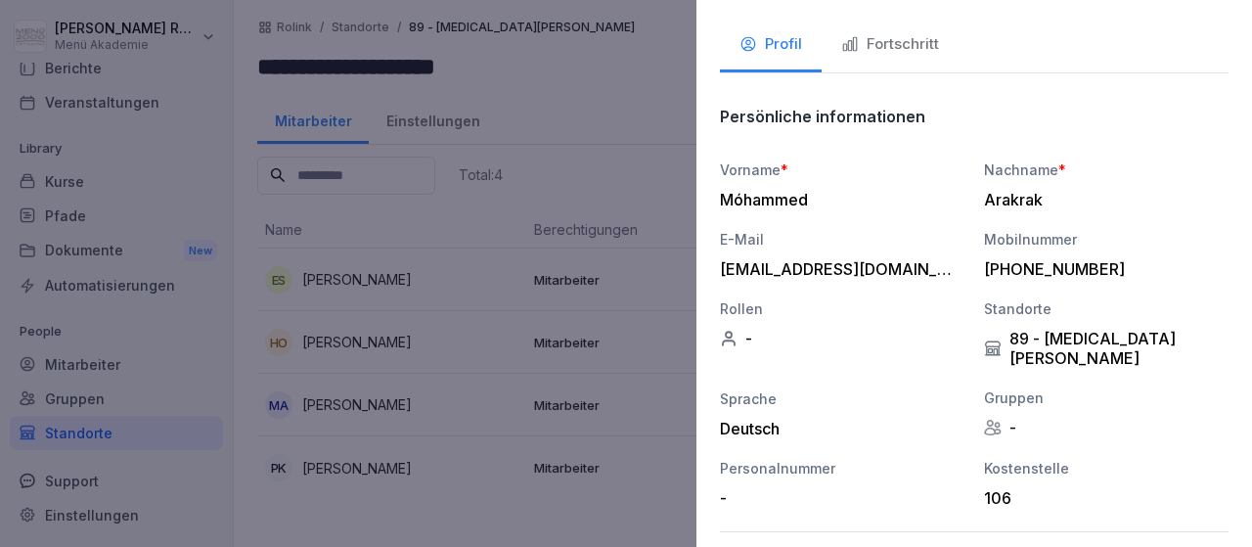
scroll to position [311, 0]
